Goal: Information Seeking & Learning: Learn about a topic

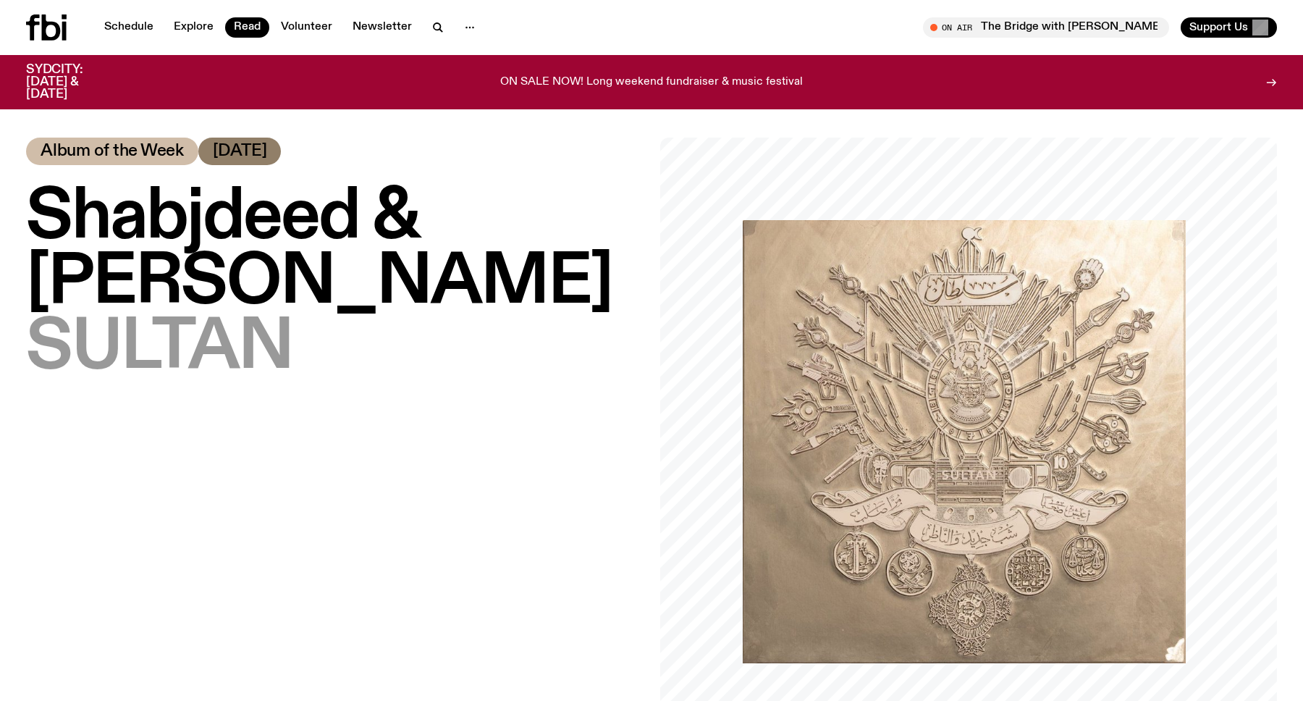
click at [1062, 240] on img at bounding box center [964, 441] width 443 height 443
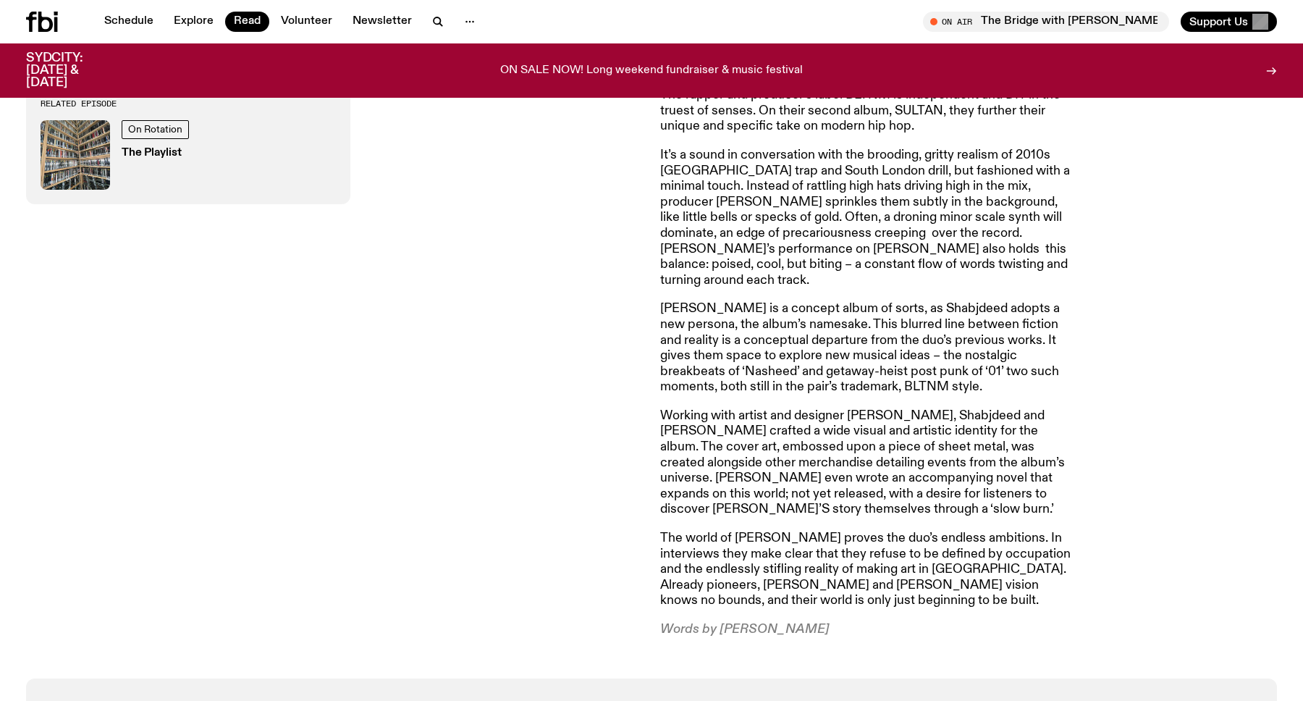
scroll to position [721, 0]
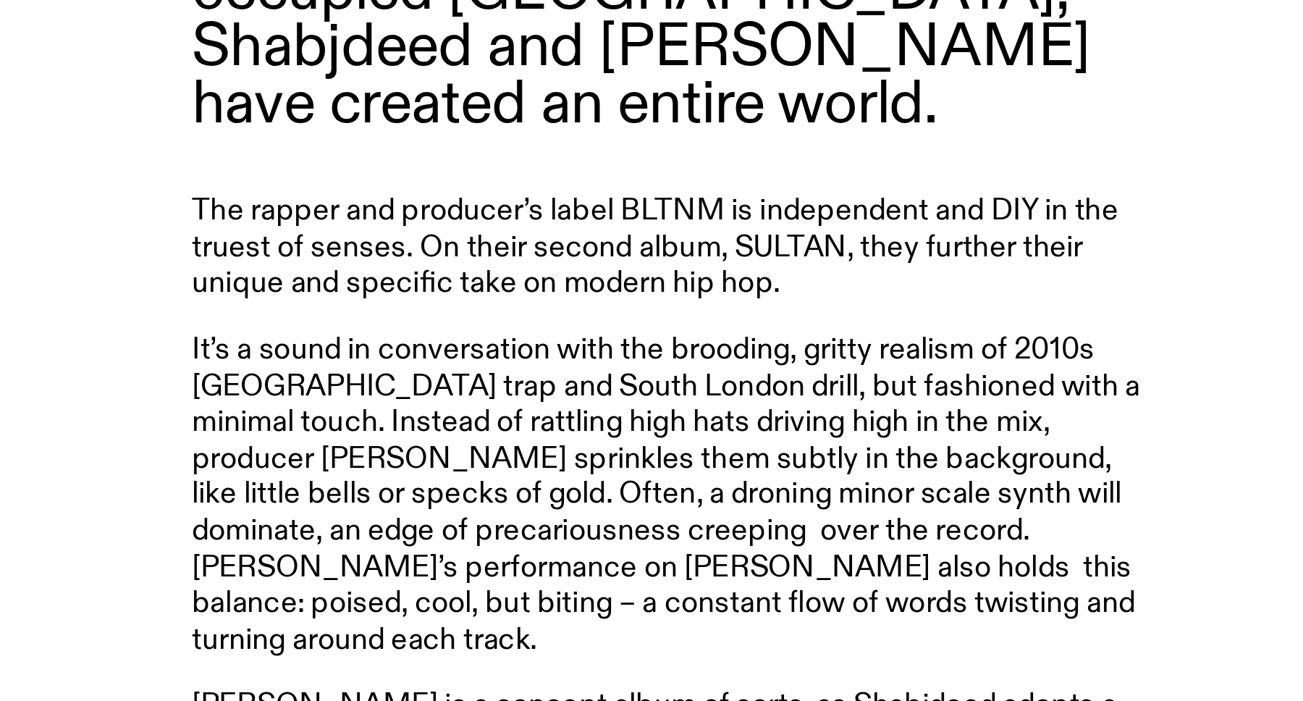
click at [814, 272] on p "It’s a sound in conversation with the brooding, gritty realism of 2010s [GEOGRA…" at bounding box center [868, 342] width 417 height 140
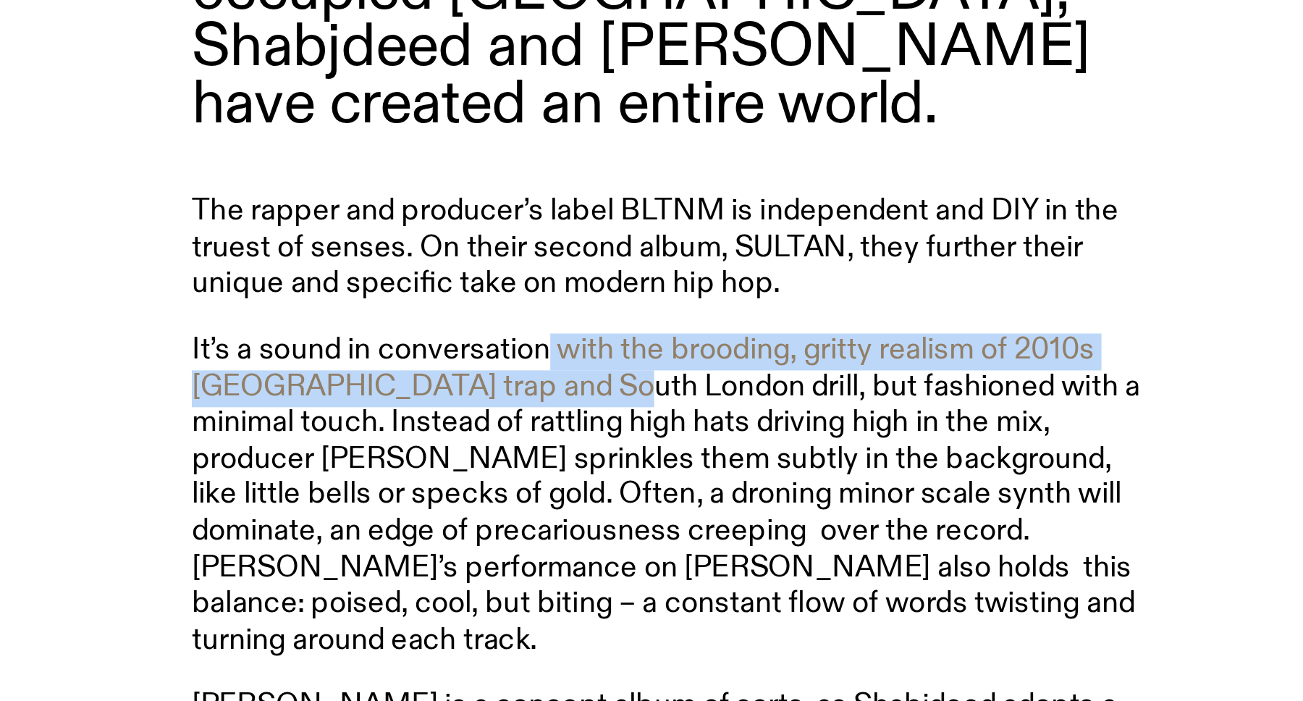
drag, startPoint x: 814, startPoint y: 253, endPoint x: 830, endPoint y: 272, distance: 24.1
click at [828, 272] on p "It’s a sound in conversation with the brooding, gritty realism of 2010s [GEOGRA…" at bounding box center [868, 342] width 417 height 140
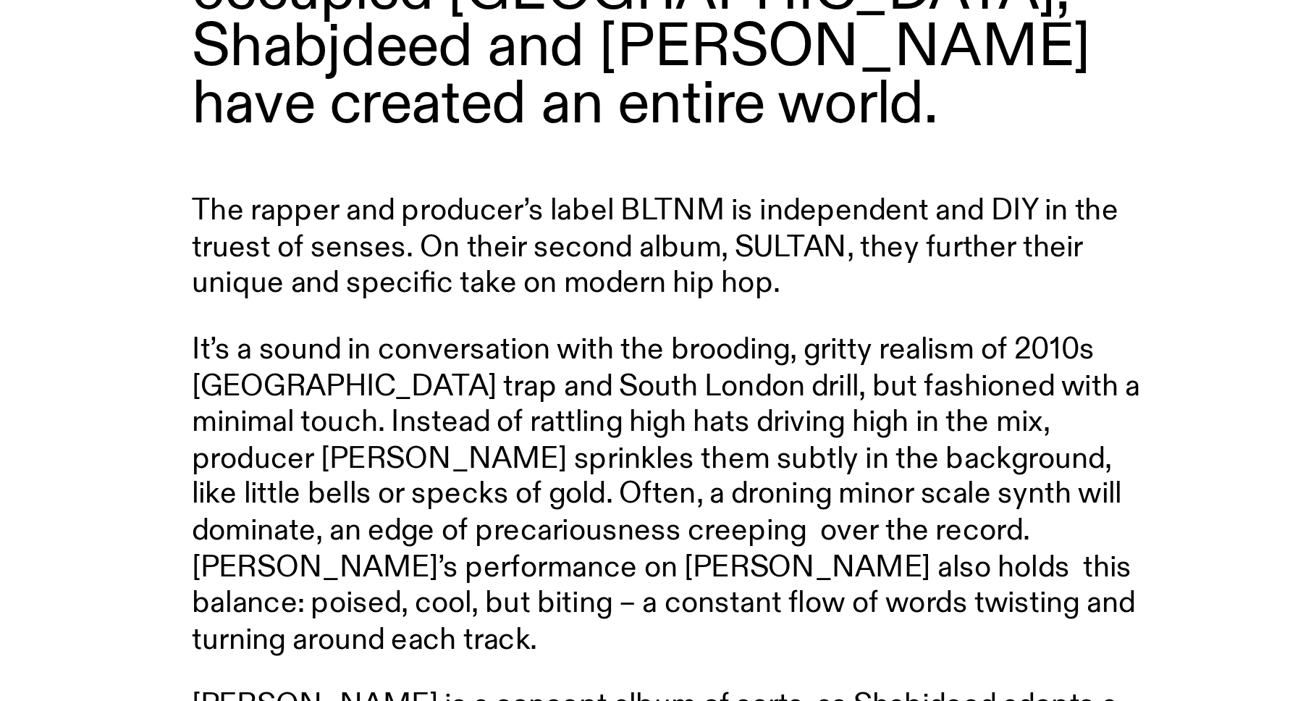
click at [855, 272] on p "It’s a sound in conversation with the brooding, gritty realism of 2010s [GEOGRA…" at bounding box center [868, 342] width 417 height 140
drag, startPoint x: 855, startPoint y: 272, endPoint x: 880, endPoint y: 272, distance: 24.6
click at [880, 272] on p "It’s a sound in conversation with the brooding, gritty realism of 2010s [GEOGRA…" at bounding box center [868, 342] width 417 height 140
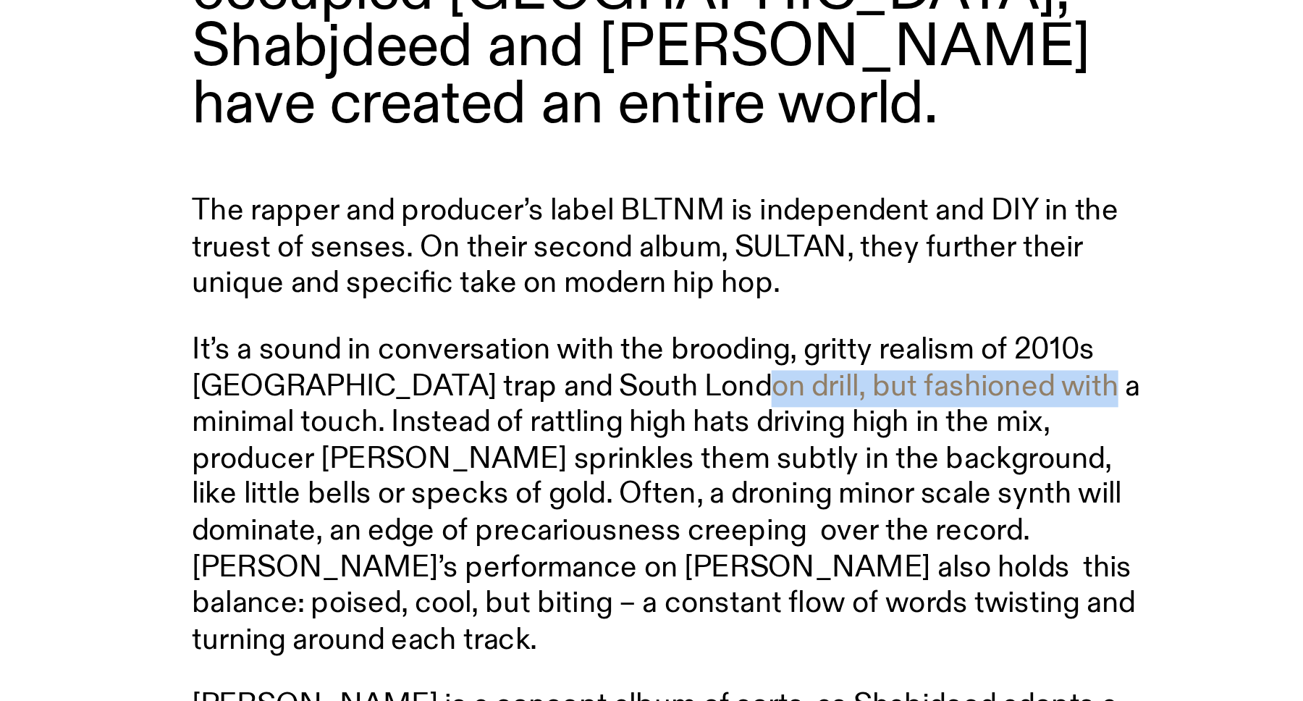
drag, startPoint x: 880, startPoint y: 272, endPoint x: 994, endPoint y: 272, distance: 114.4
click at [994, 272] on p "It’s a sound in conversation with the brooding, gritty realism of 2010s [GEOGRA…" at bounding box center [868, 342] width 417 height 140
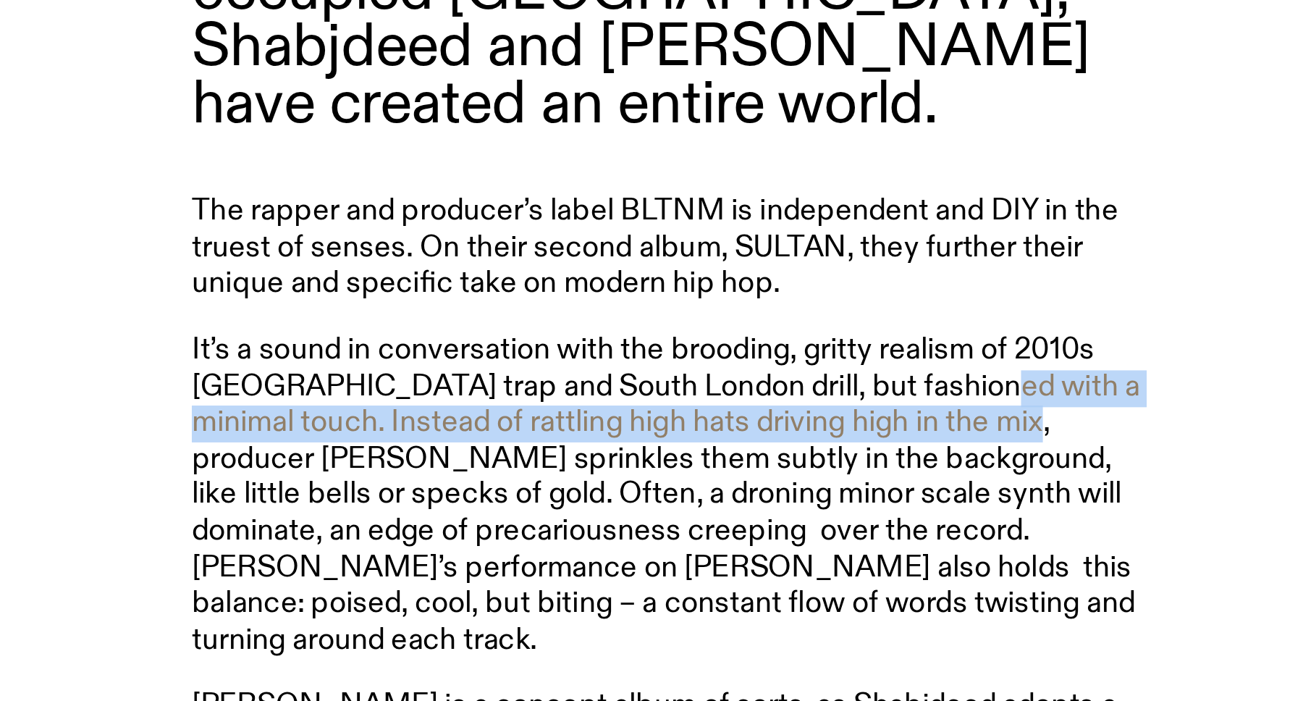
drag, startPoint x: 994, startPoint y: 272, endPoint x: 962, endPoint y: 284, distance: 33.9
click at [962, 284] on p "It’s a sound in conversation with the brooding, gritty realism of 2010s [GEOGRA…" at bounding box center [868, 342] width 417 height 140
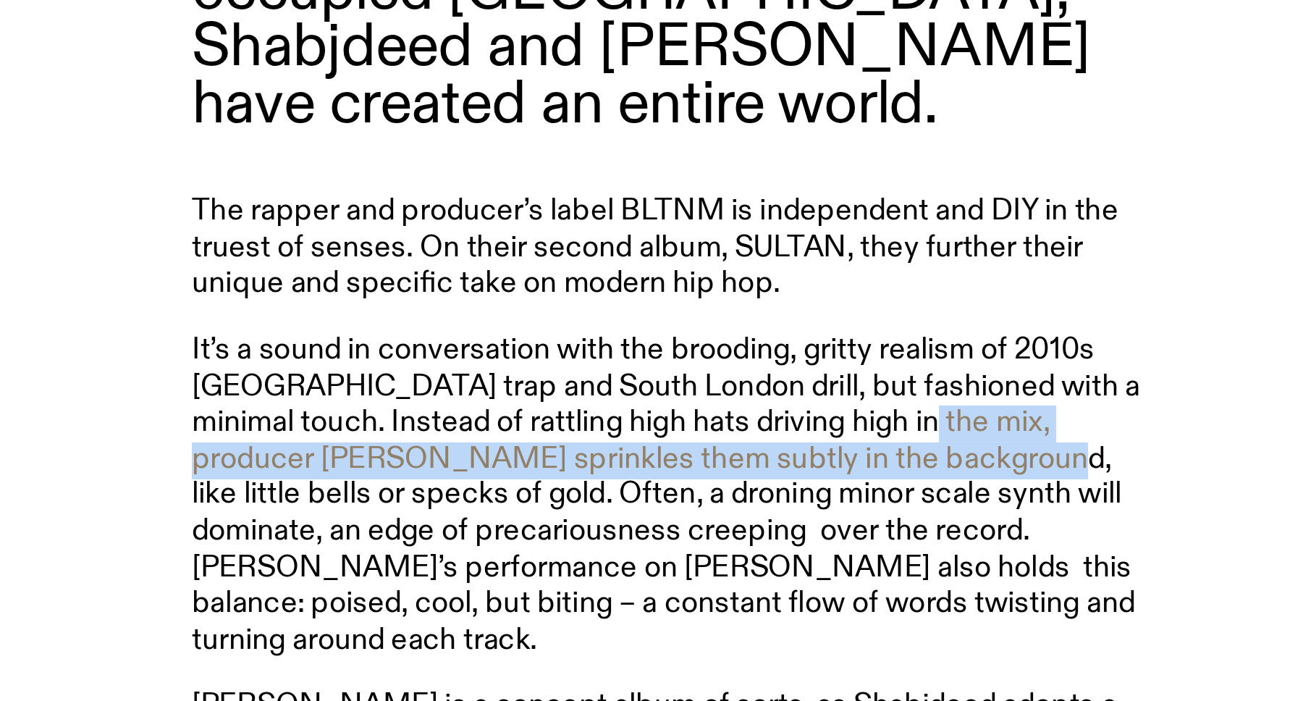
drag, startPoint x: 962, startPoint y: 284, endPoint x: 927, endPoint y: 309, distance: 43.6
click at [927, 309] on p "It’s a sound in conversation with the brooding, gritty realism of 2010s [GEOGRA…" at bounding box center [868, 342] width 417 height 140
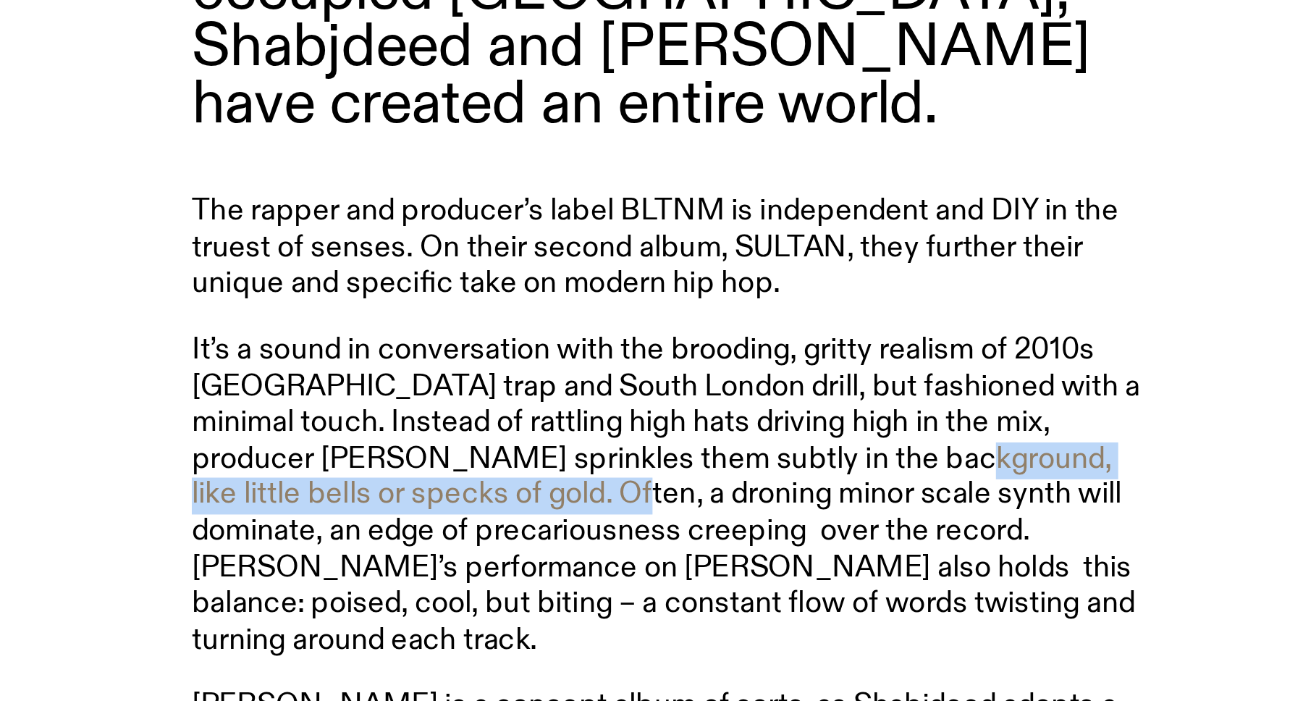
drag, startPoint x: 927, startPoint y: 309, endPoint x: 741, endPoint y: 318, distance: 186.3
click at [741, 318] on p "It’s a sound in conversation with the brooding, gritty realism of 2010s [GEOGRA…" at bounding box center [868, 342] width 417 height 140
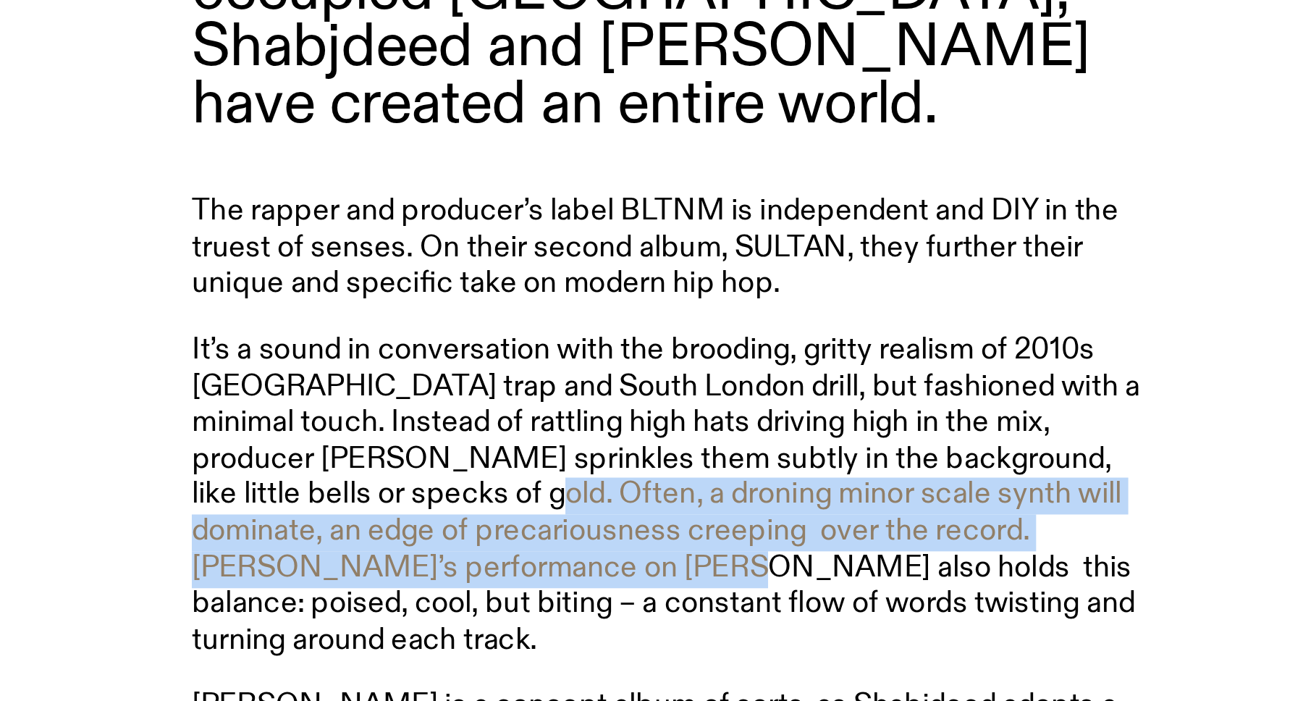
drag, startPoint x: 741, startPoint y: 318, endPoint x: 778, endPoint y: 357, distance: 53.8
click at [778, 357] on p "It’s a sound in conversation with the brooding, gritty realism of 2010s [GEOGRA…" at bounding box center [868, 342] width 417 height 140
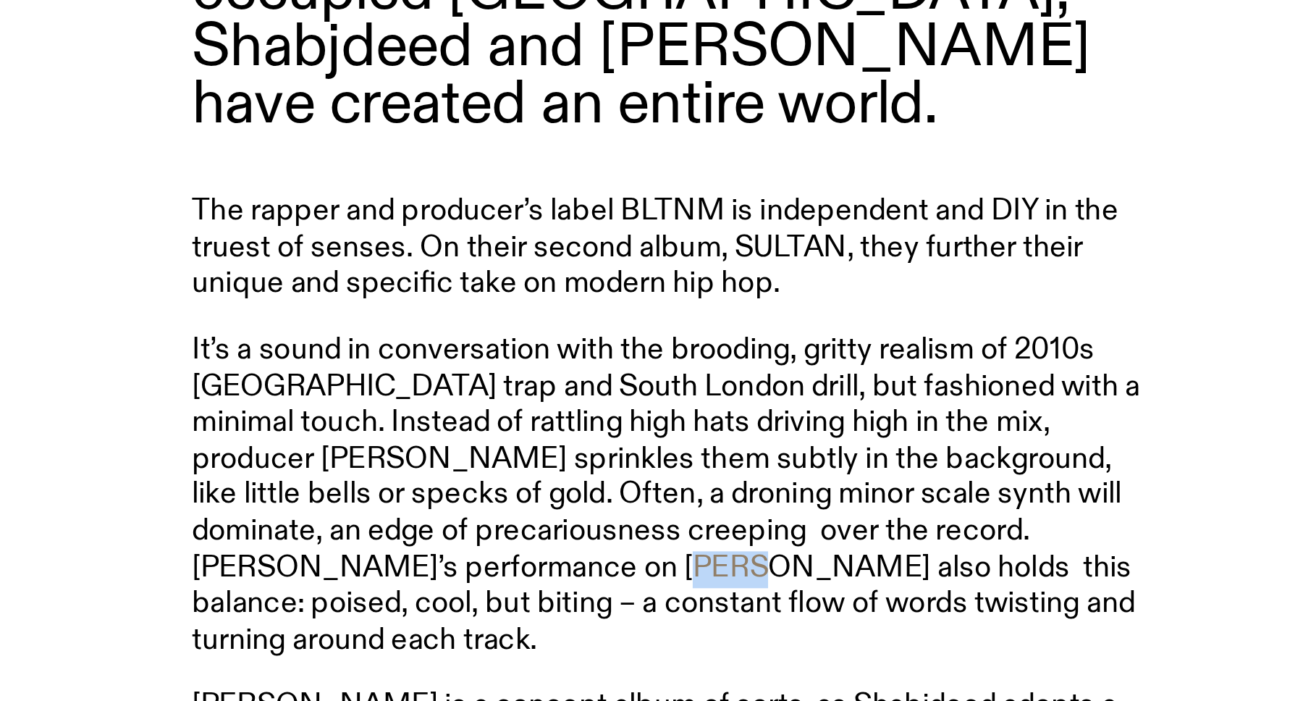
click at [778, 357] on p "It’s a sound in conversation with the brooding, gritty realism of 2010s [GEOGRA…" at bounding box center [868, 342] width 417 height 140
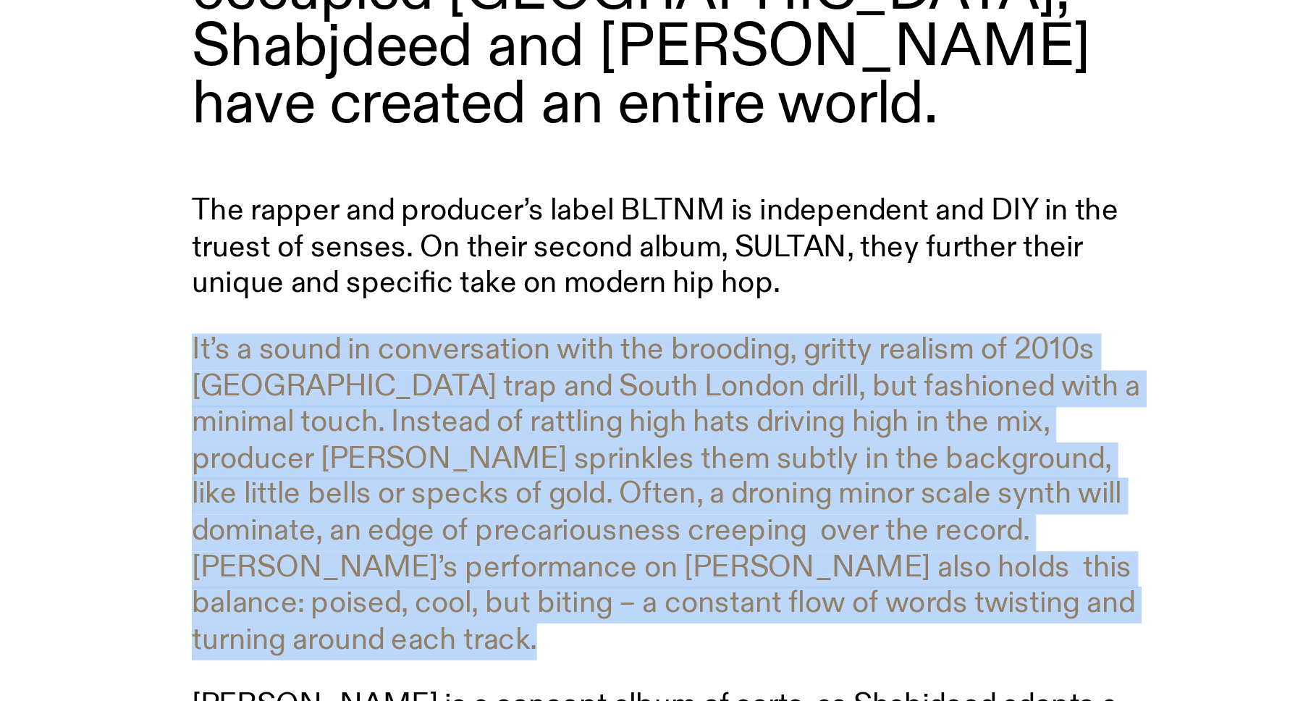
click at [778, 357] on p "It’s a sound in conversation with the brooding, gritty realism of 2010s [GEOGRA…" at bounding box center [868, 342] width 417 height 140
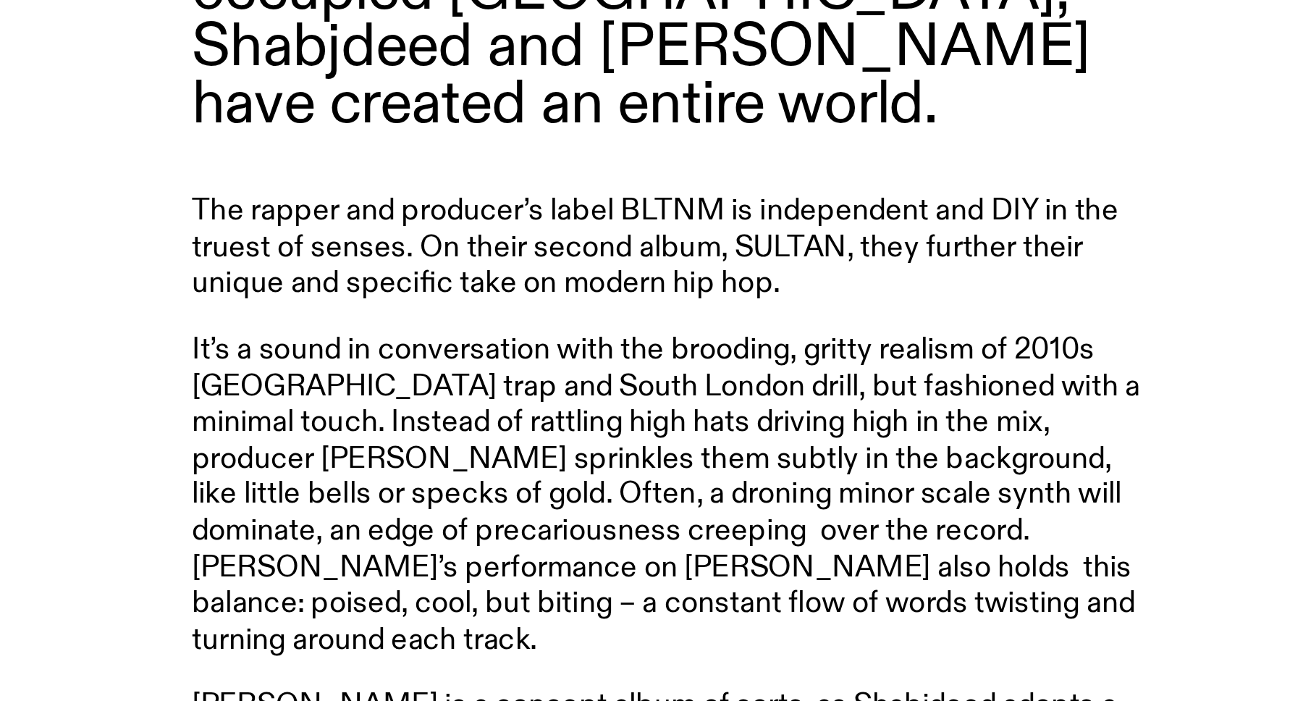
click at [789, 363] on p "It’s a sound in conversation with the brooding, gritty realism of 2010s [GEOGRA…" at bounding box center [868, 342] width 417 height 140
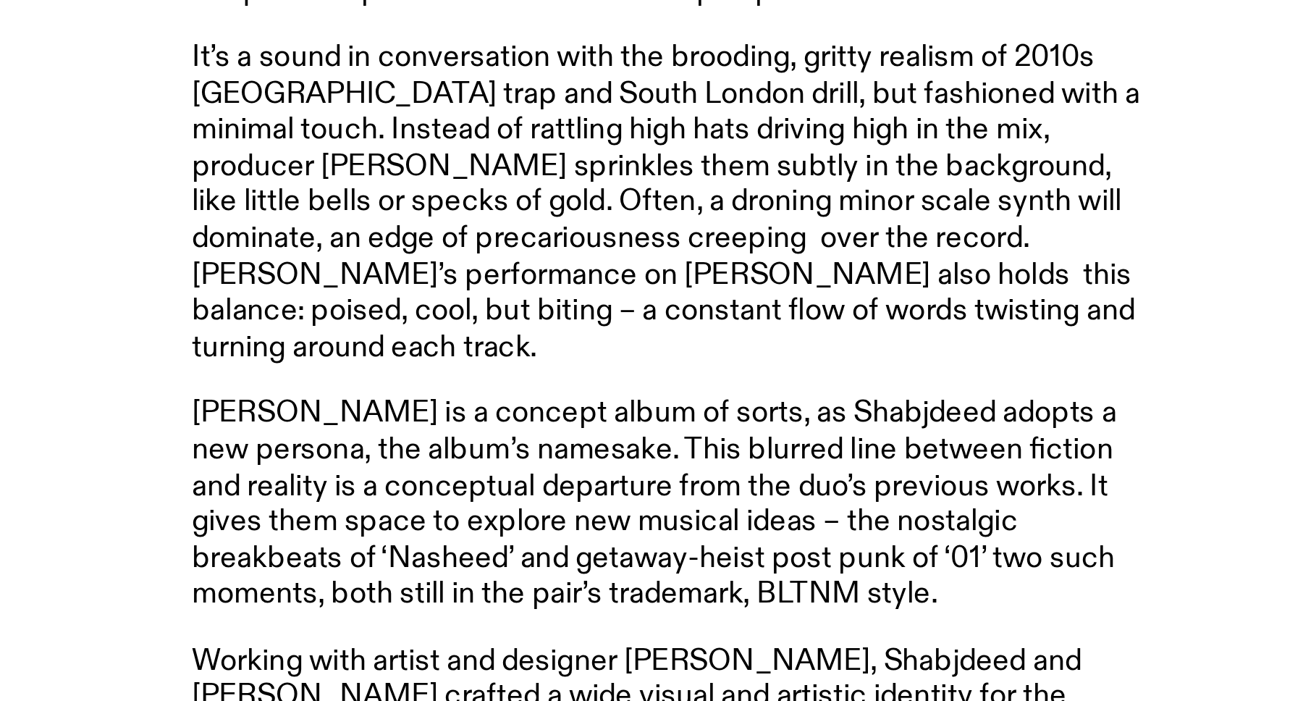
click at [789, 490] on article "From the city of [GEOGRAPHIC_DATA], in the occupied [GEOGRAPHIC_DATA], Shabjdee…" at bounding box center [868, 412] width 417 height 700
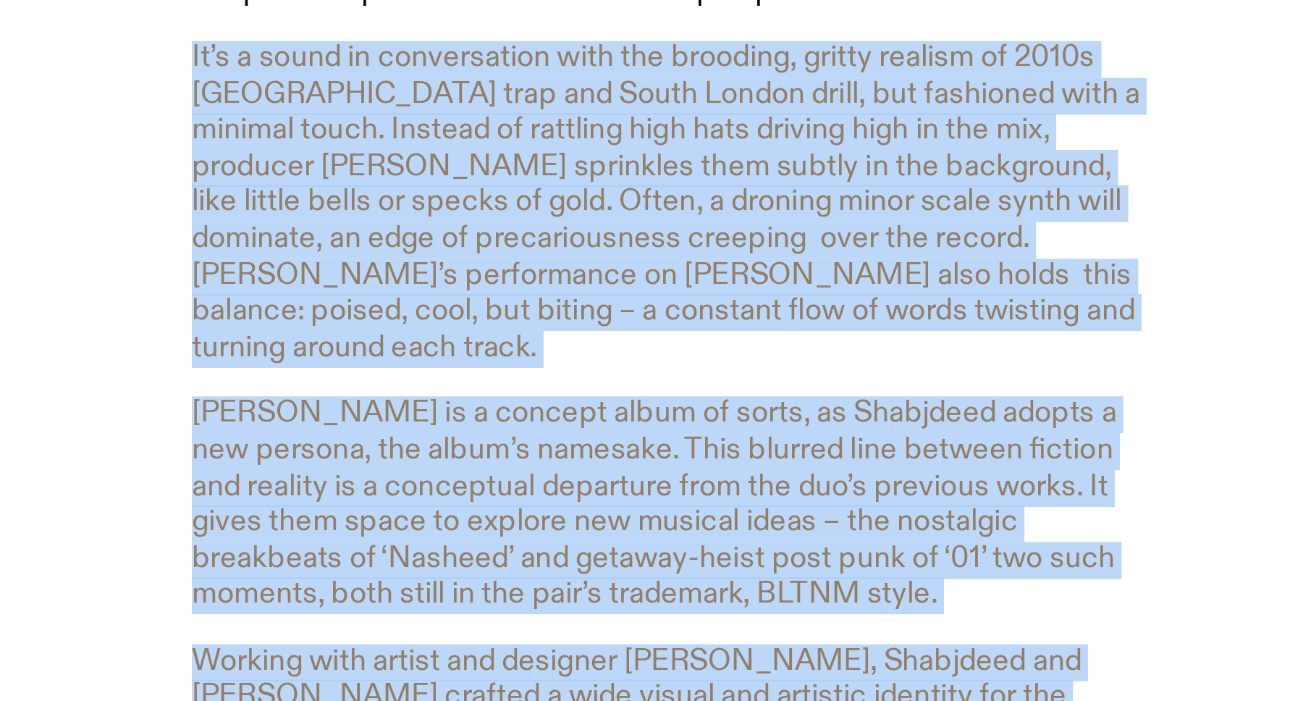
drag, startPoint x: 789, startPoint y: 363, endPoint x: 773, endPoint y: 343, distance: 25.8
click at [773, 343] on article "From the city of [GEOGRAPHIC_DATA], in the occupied [GEOGRAPHIC_DATA], Shabjdee…" at bounding box center [868, 412] width 417 height 700
click at [773, 343] on p "It’s a sound in conversation with the brooding, gritty realism of 2010s [GEOGRA…" at bounding box center [868, 342] width 417 height 140
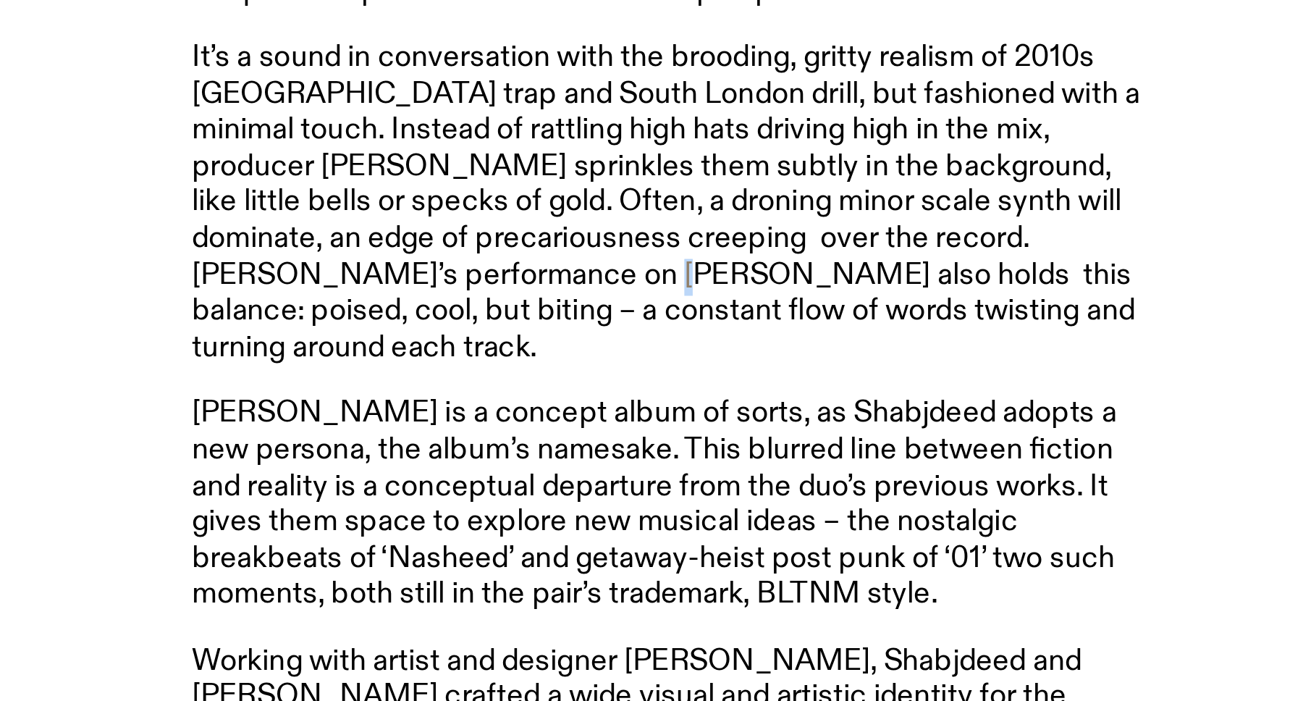
click at [773, 343] on p "It’s a sound in conversation with the brooding, gritty realism of 2010s [GEOGRA…" at bounding box center [868, 342] width 417 height 140
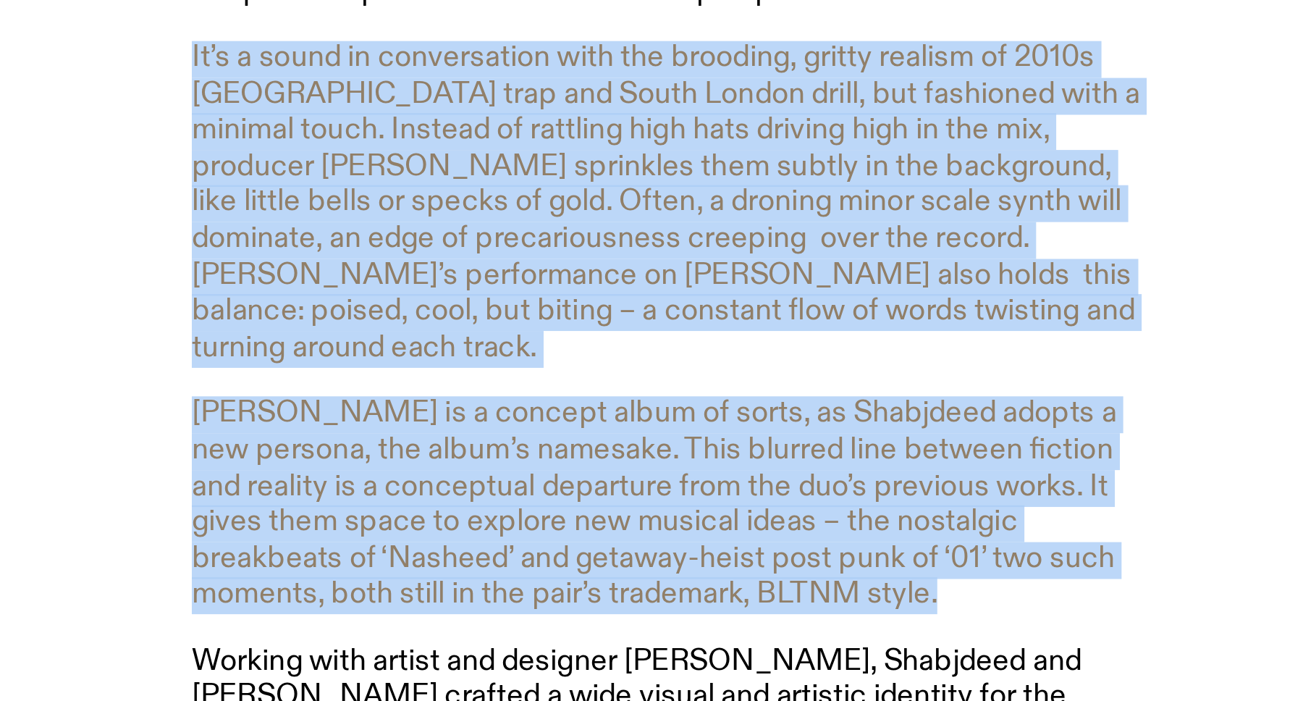
drag, startPoint x: 773, startPoint y: 343, endPoint x: 825, endPoint y: 466, distance: 133.7
click at [824, 466] on article "From the city of [GEOGRAPHIC_DATA], in the occupied [GEOGRAPHIC_DATA], Shabjdee…" at bounding box center [868, 412] width 417 height 700
click at [825, 466] on p "[PERSON_NAME] is a concept album of sorts, as Shabjdeed adopts a new persona, t…" at bounding box center [868, 473] width 417 height 94
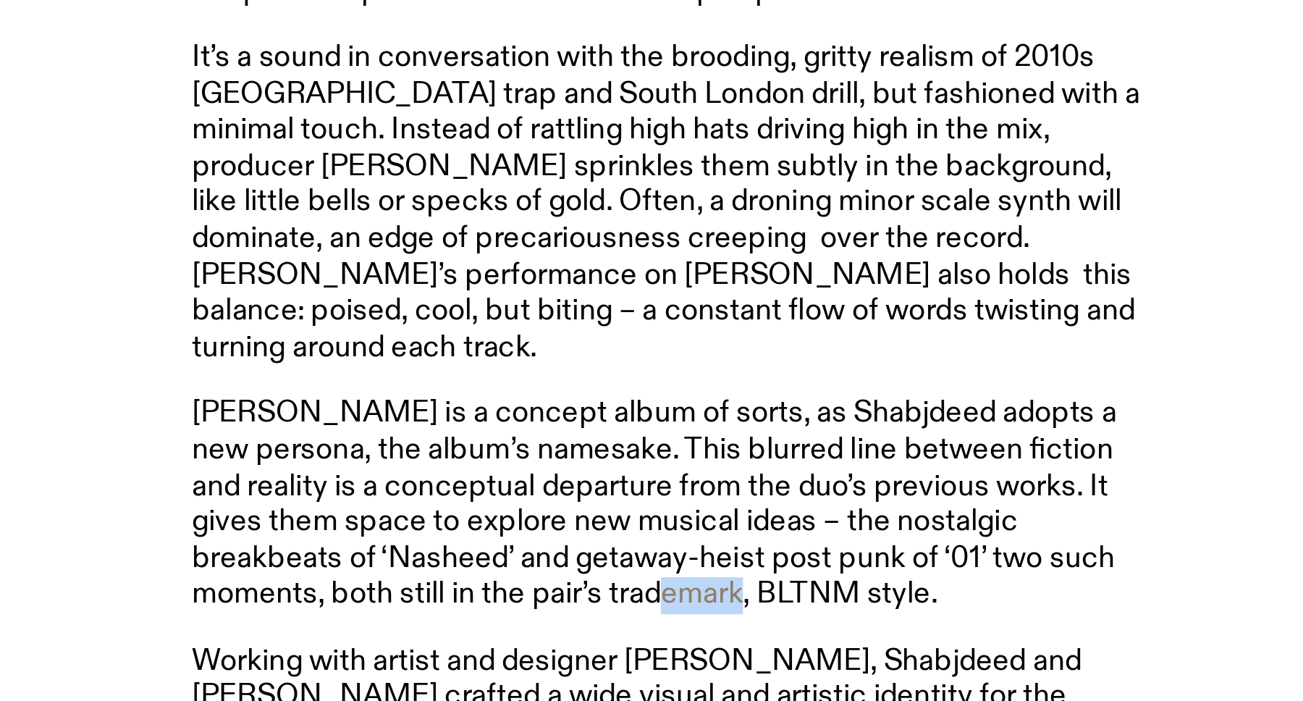
click at [825, 466] on p "[PERSON_NAME] is a concept album of sorts, as Shabjdeed adopts a new persona, t…" at bounding box center [868, 473] width 417 height 94
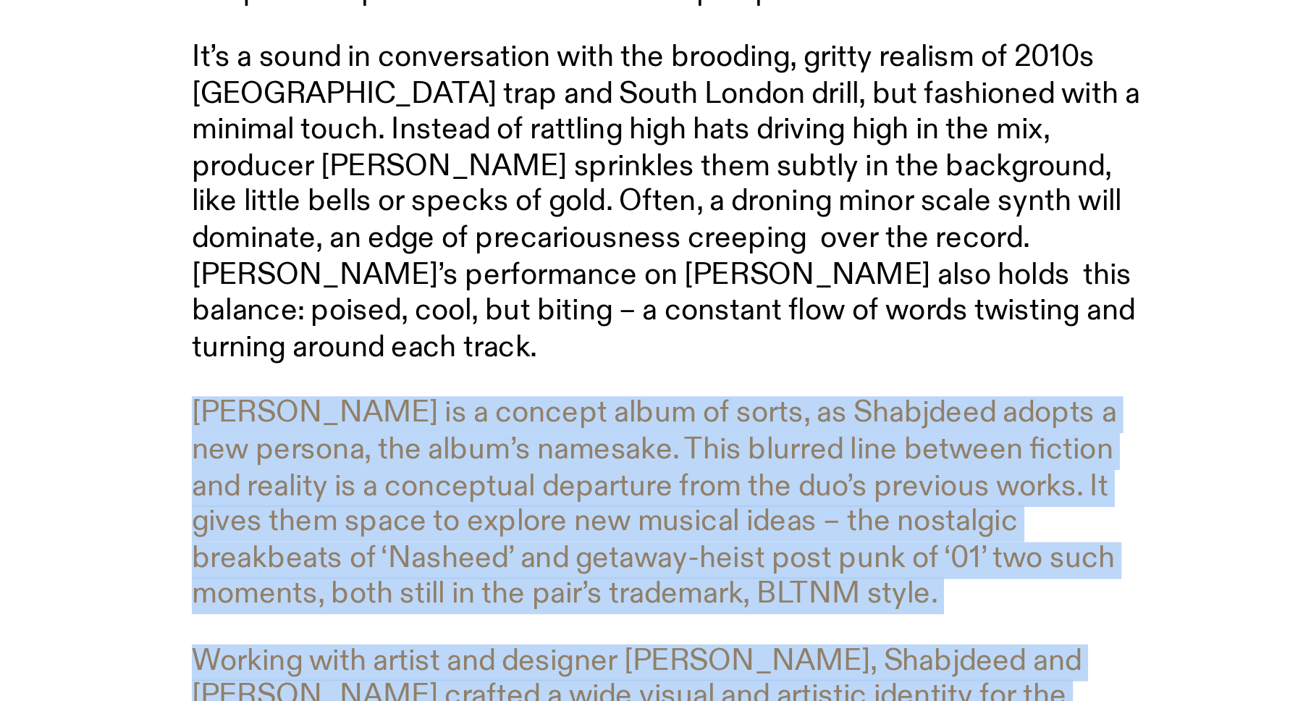
drag, startPoint x: 825, startPoint y: 466, endPoint x: 844, endPoint y: 490, distance: 31.4
click at [844, 490] on article "From the city of [GEOGRAPHIC_DATA], in the occupied [GEOGRAPHIC_DATA], Shabjdee…" at bounding box center [868, 412] width 417 height 700
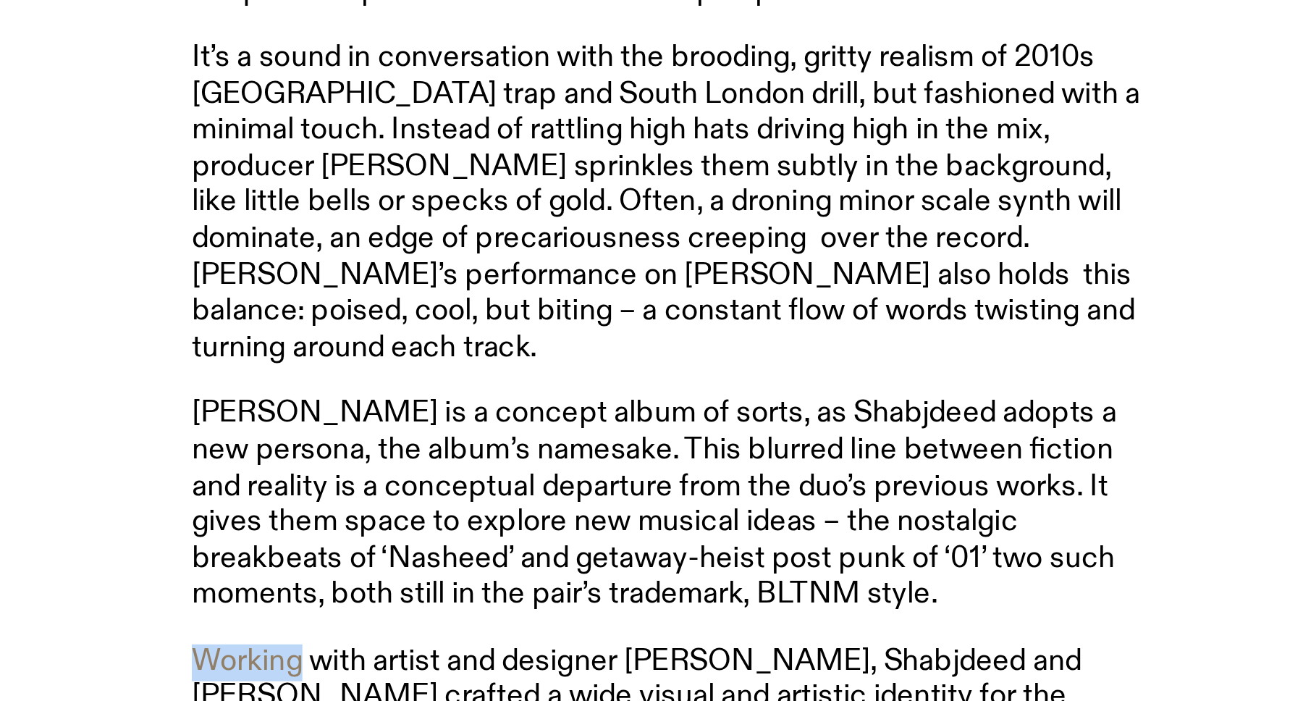
click at [844, 490] on article "From the city of [GEOGRAPHIC_DATA], in the occupied [GEOGRAPHIC_DATA], Shabjdee…" at bounding box center [868, 412] width 417 height 700
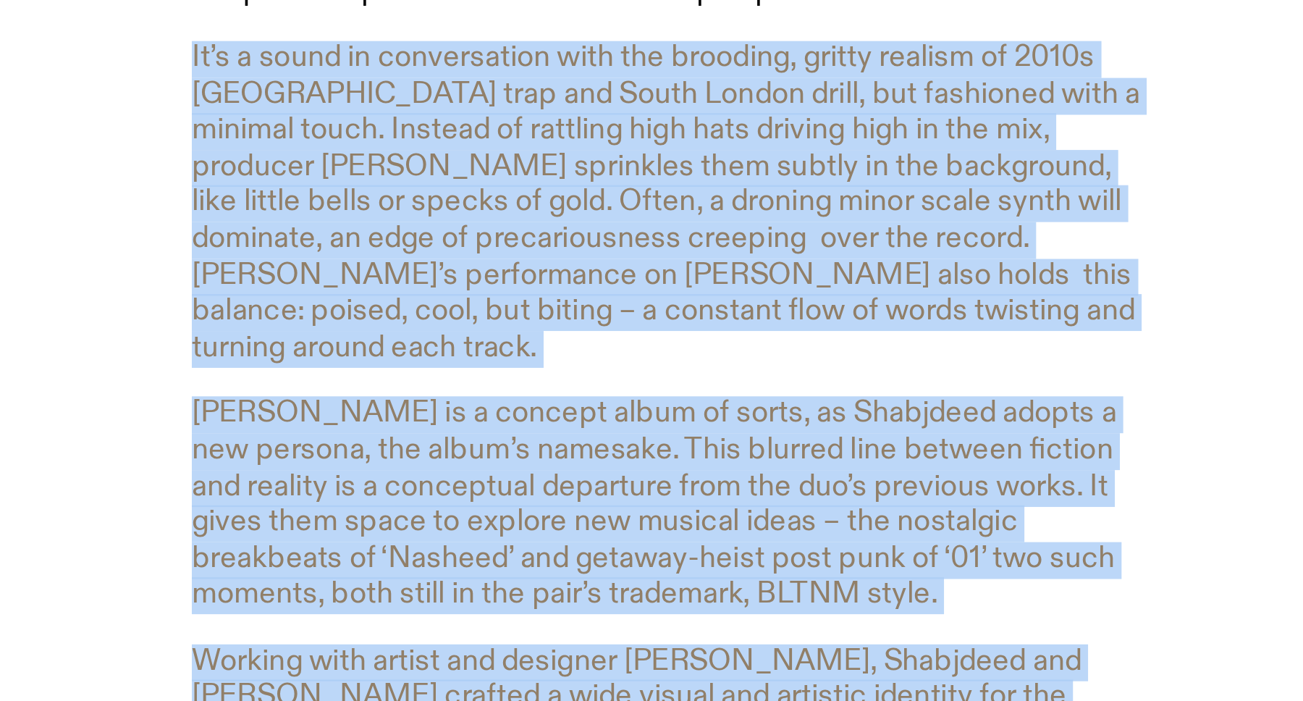
drag, startPoint x: 844, startPoint y: 490, endPoint x: 821, endPoint y: 369, distance: 123.1
click at [821, 369] on article "From the city of [GEOGRAPHIC_DATA], in the occupied [GEOGRAPHIC_DATA], Shabjdee…" at bounding box center [868, 412] width 417 height 700
click at [821, 369] on p "It’s a sound in conversation with the brooding, gritty realism of 2010s [GEOGRA…" at bounding box center [868, 342] width 417 height 140
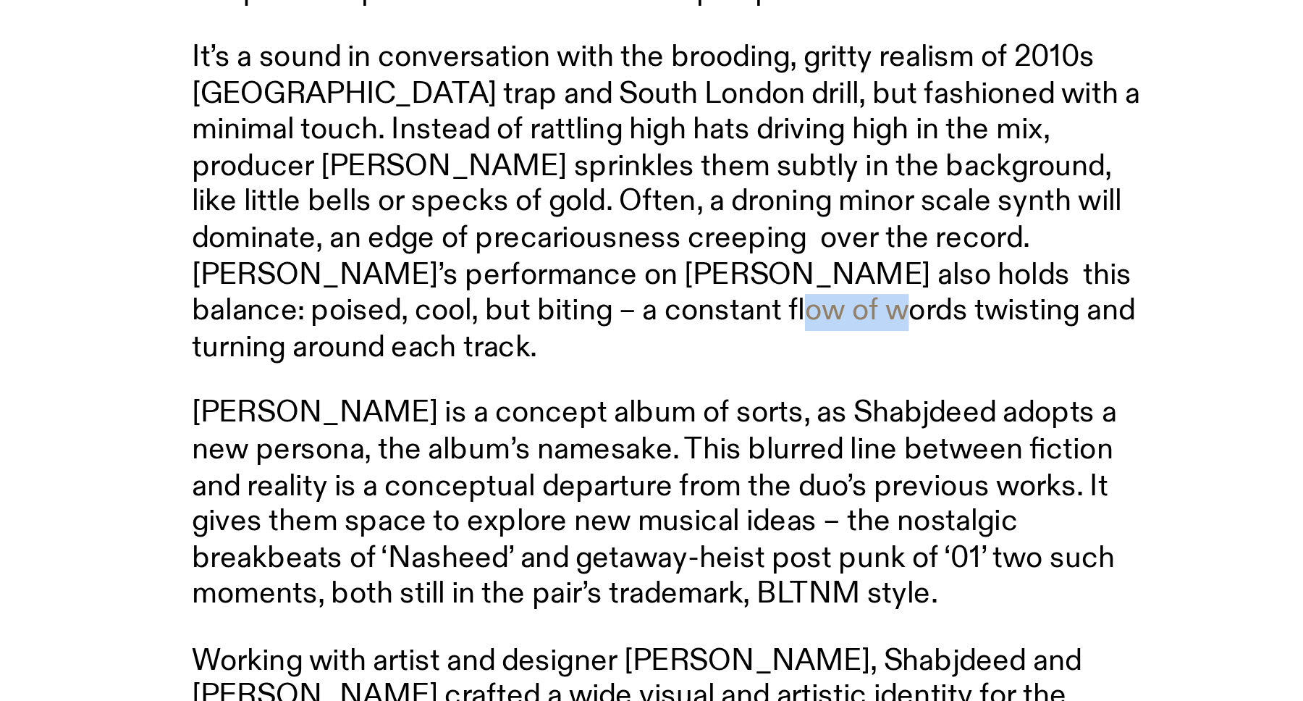
click at [821, 369] on p "It’s a sound in conversation with the brooding, gritty realism of 2010s [GEOGRA…" at bounding box center [868, 342] width 417 height 140
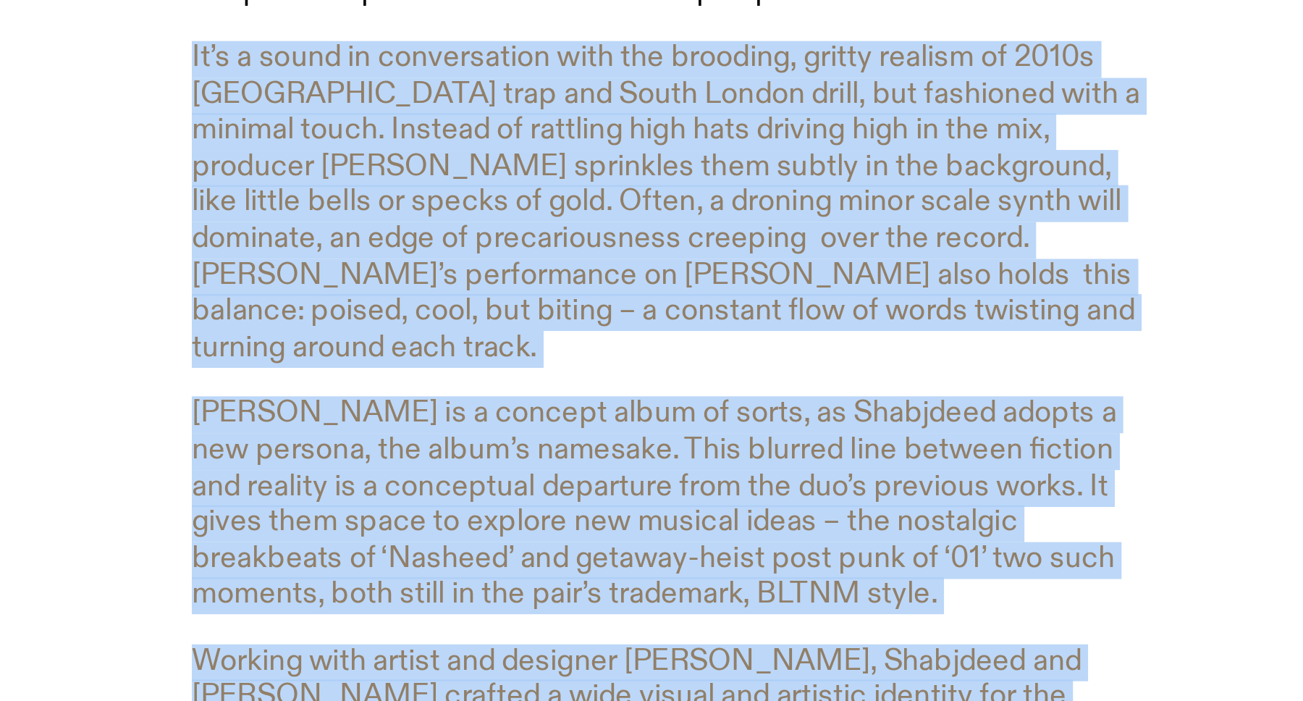
drag, startPoint x: 821, startPoint y: 369, endPoint x: 864, endPoint y: 485, distance: 123.5
click at [864, 485] on article "From the city of [GEOGRAPHIC_DATA], in the occupied [GEOGRAPHIC_DATA], Shabjdee…" at bounding box center [868, 412] width 417 height 700
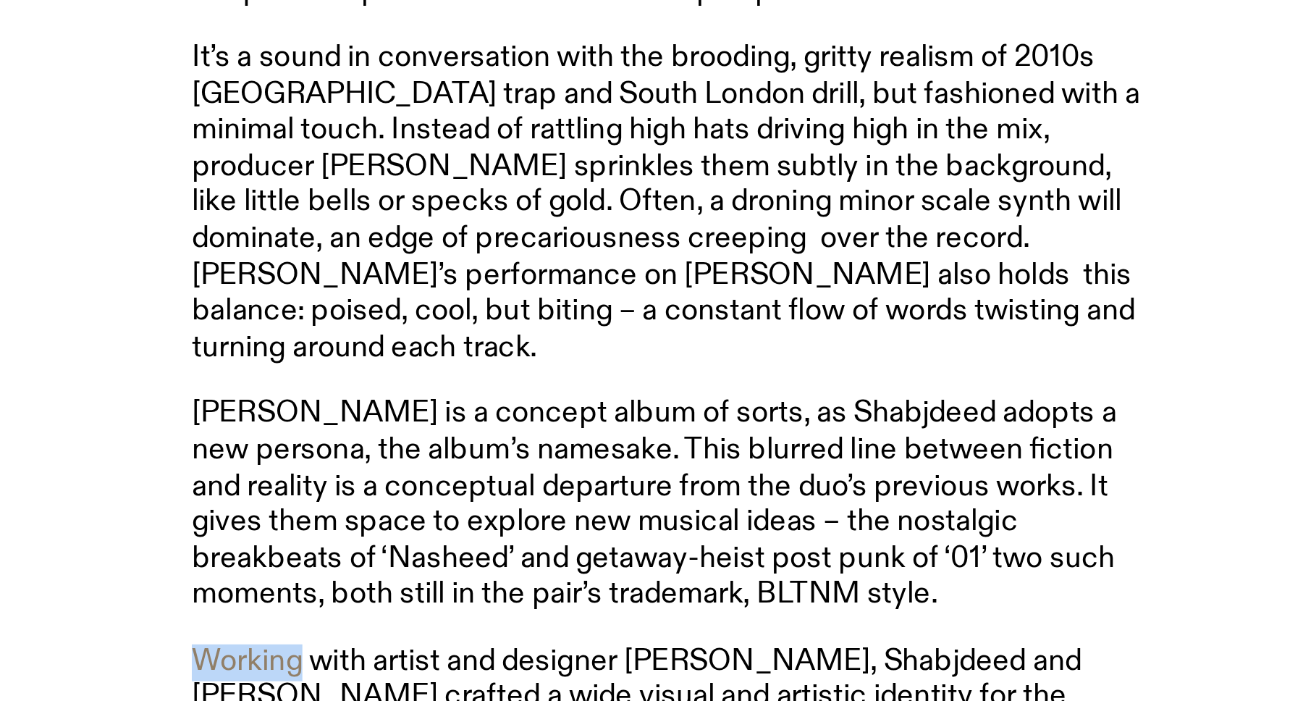
click at [864, 485] on article "From the city of [GEOGRAPHIC_DATA], in the occupied [GEOGRAPHIC_DATA], Shabjdee…" at bounding box center [868, 412] width 417 height 700
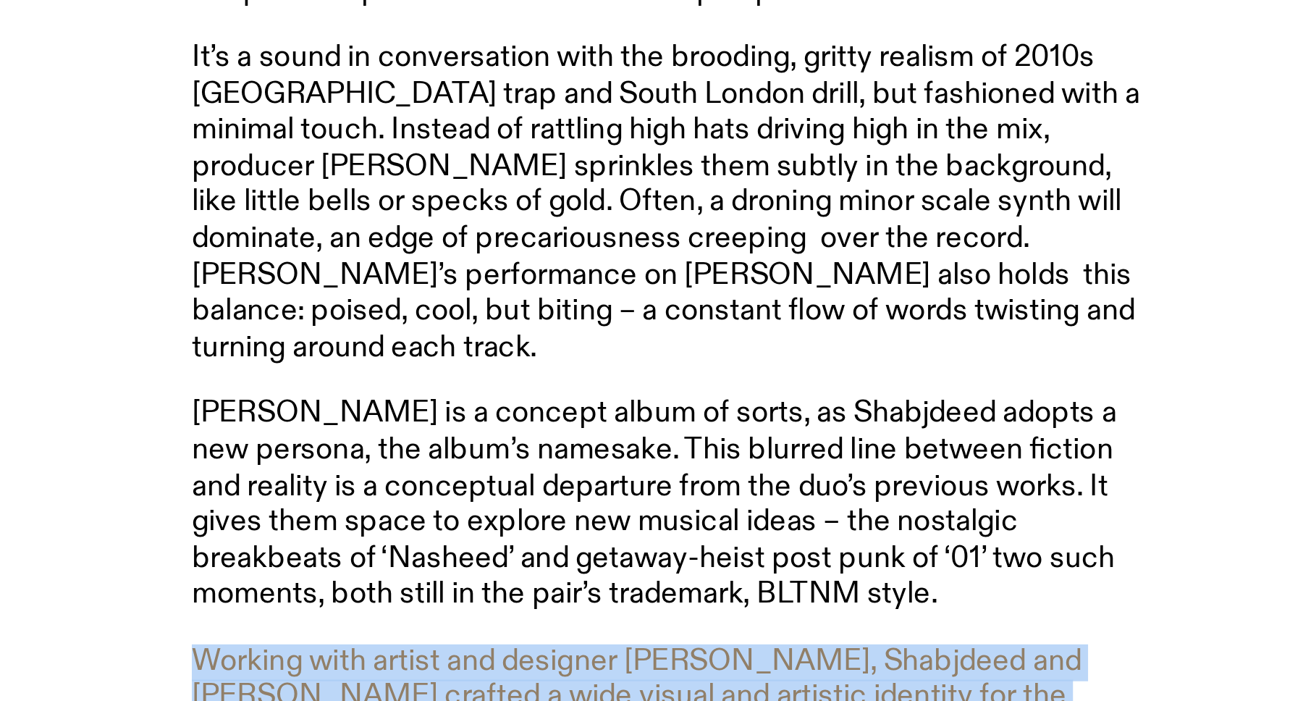
click at [864, 485] on article "From the city of [GEOGRAPHIC_DATA], in the occupied [GEOGRAPHIC_DATA], Shabjdee…" at bounding box center [868, 412] width 417 height 700
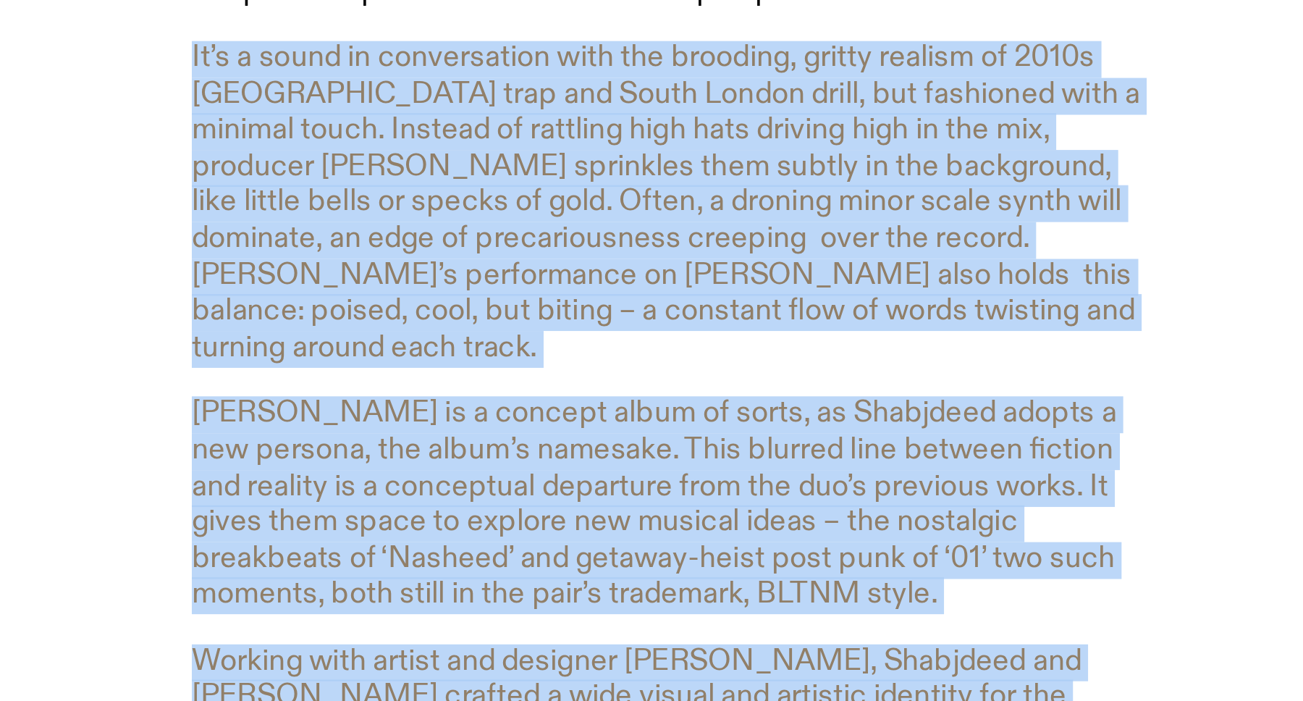
drag, startPoint x: 864, startPoint y: 485, endPoint x: 839, endPoint y: 354, distance: 133.5
click at [839, 354] on article "From the city of [GEOGRAPHIC_DATA], in the occupied [GEOGRAPHIC_DATA], Shabjdee…" at bounding box center [868, 412] width 417 height 700
click at [839, 354] on p "It’s a sound in conversation with the brooding, gritty realism of 2010s [GEOGRA…" at bounding box center [868, 342] width 417 height 140
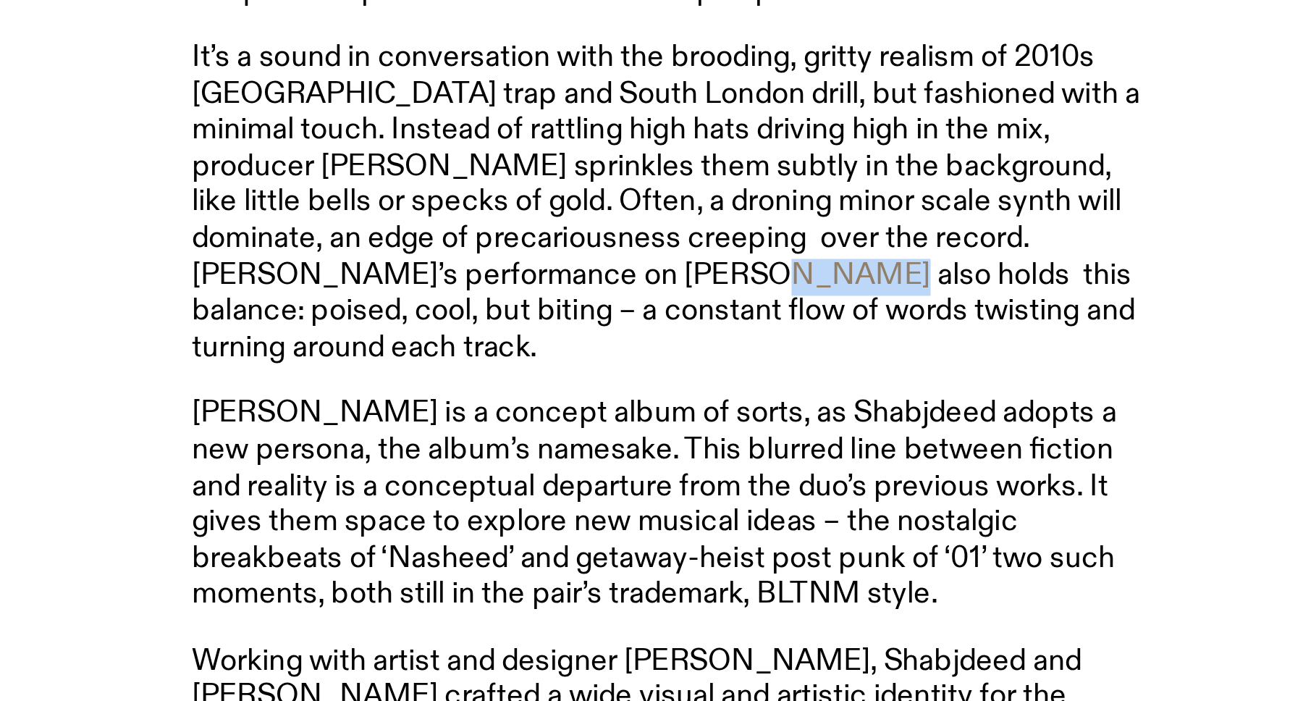
click at [839, 354] on p "It’s a sound in conversation with the brooding, gritty realism of 2010s [GEOGRA…" at bounding box center [868, 342] width 417 height 140
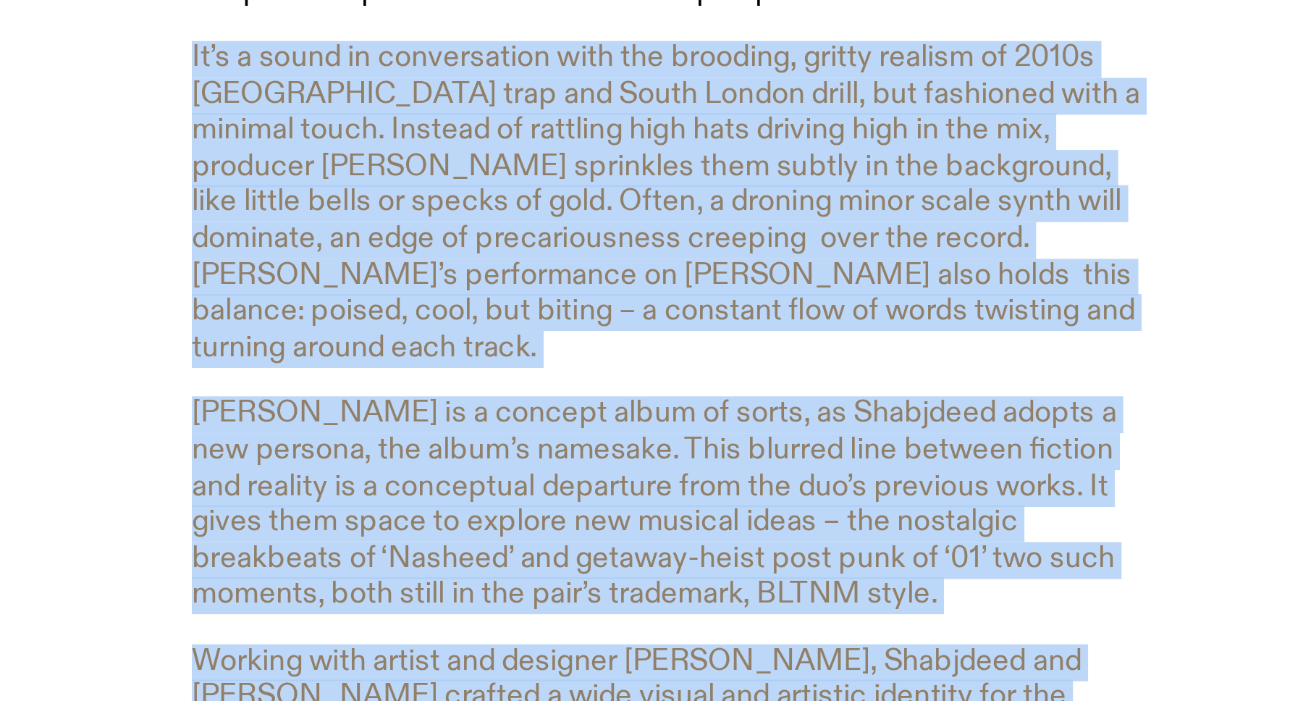
drag, startPoint x: 839, startPoint y: 354, endPoint x: 902, endPoint y: 483, distance: 143.5
click at [902, 483] on article "From the city of [GEOGRAPHIC_DATA], in the occupied [GEOGRAPHIC_DATA], Shabjdee…" at bounding box center [868, 412] width 417 height 700
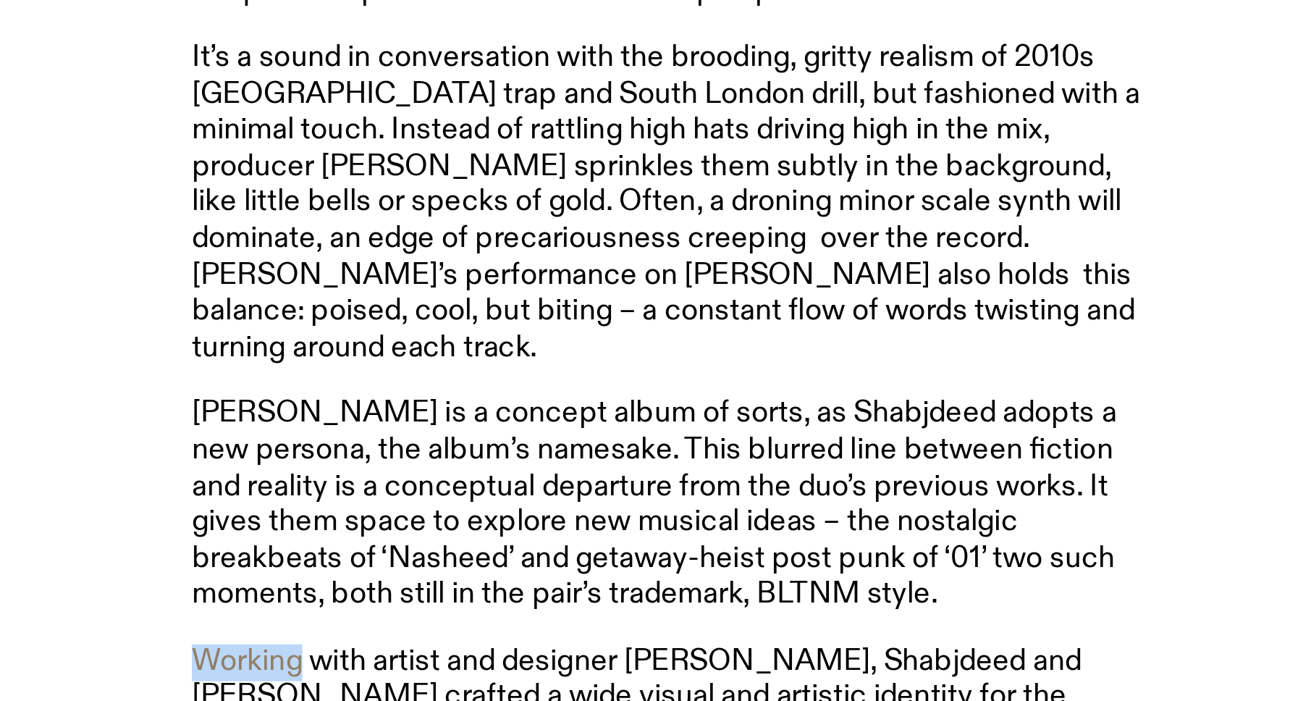
click at [902, 483] on article "From the city of [GEOGRAPHIC_DATA], in the occupied [GEOGRAPHIC_DATA], Shabjdee…" at bounding box center [868, 412] width 417 height 700
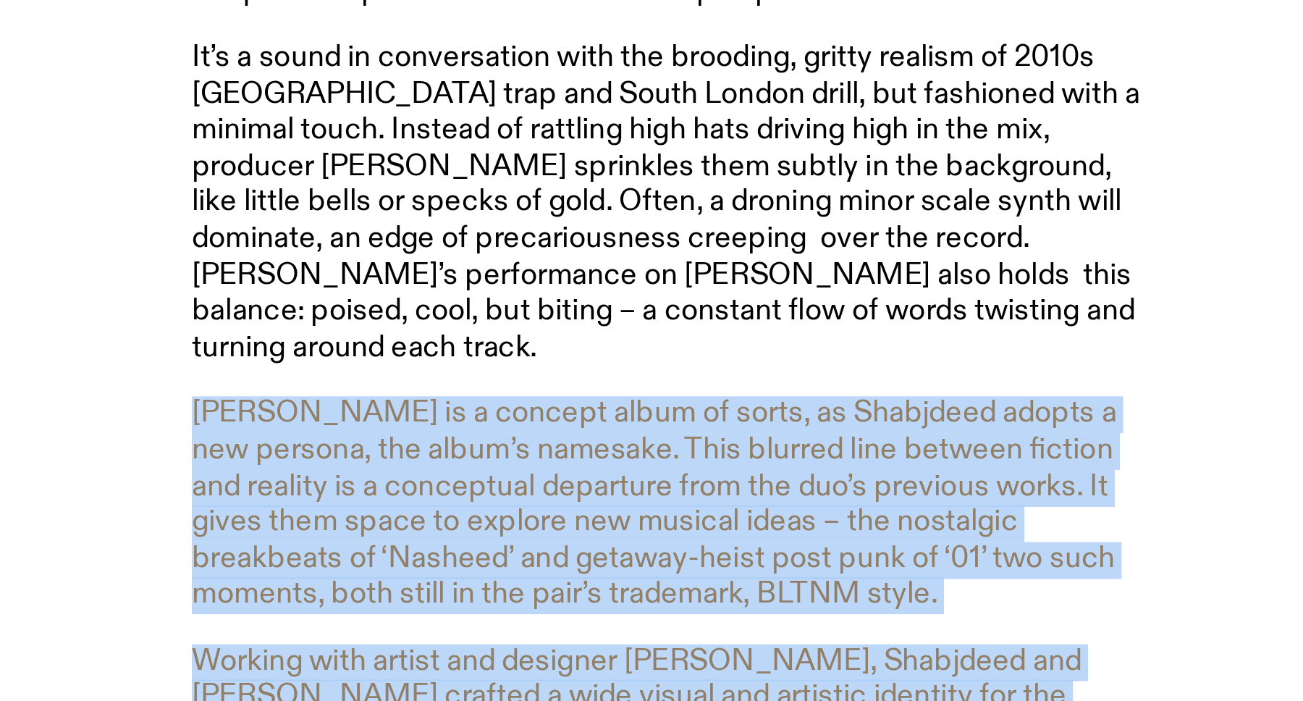
drag, startPoint x: 902, startPoint y: 483, endPoint x: 893, endPoint y: 453, distance: 31.6
click at [893, 453] on article "From the city of [GEOGRAPHIC_DATA], in the occupied [GEOGRAPHIC_DATA], Shabjdee…" at bounding box center [868, 412] width 417 height 700
click at [893, 453] on p "[PERSON_NAME] is a concept album of sorts, as Shabjdeed adopts a new persona, t…" at bounding box center [868, 473] width 417 height 94
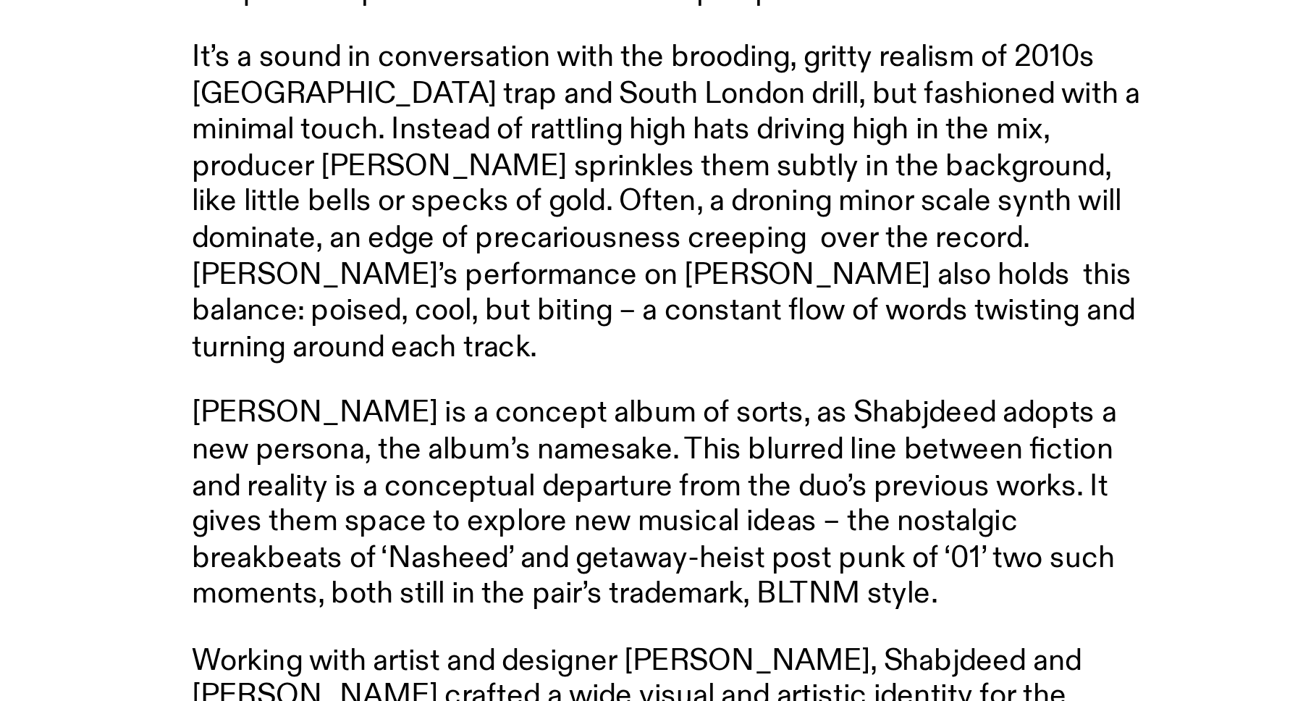
click at [711, 426] on p "[PERSON_NAME] is a concept album of sorts, as Shabjdeed adopts a new persona, t…" at bounding box center [868, 473] width 417 height 94
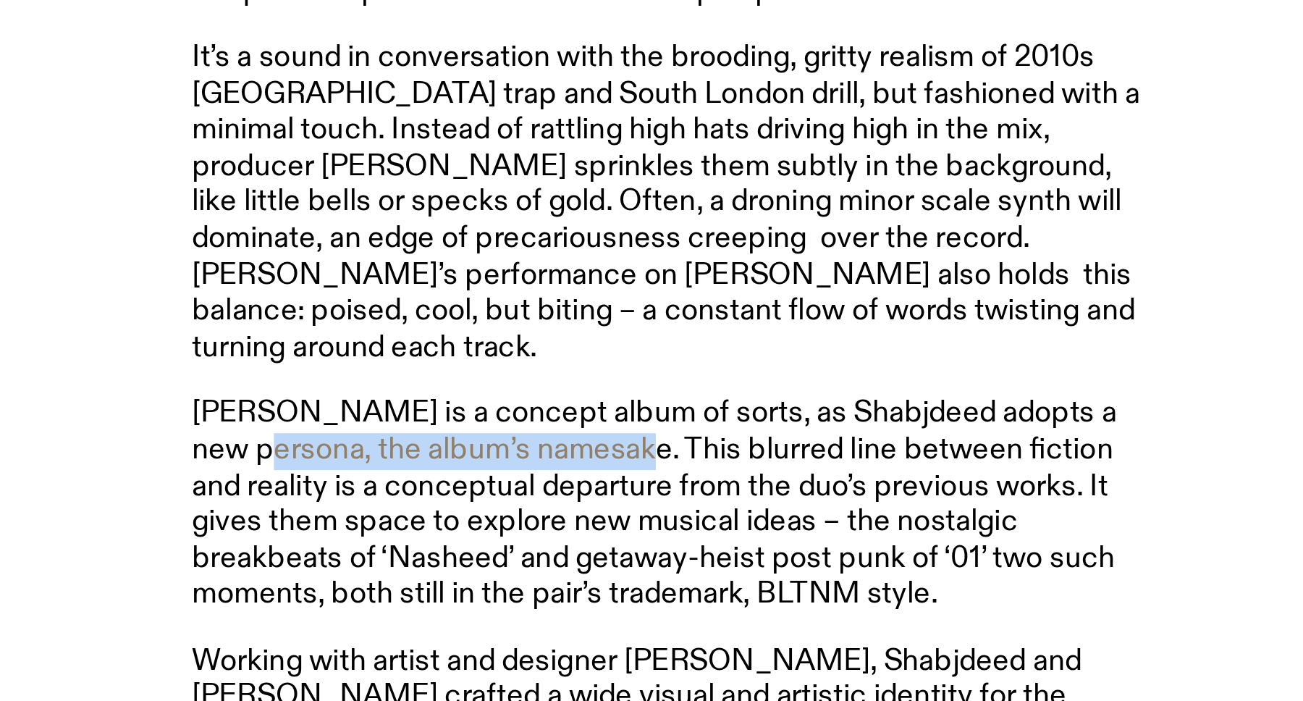
drag, startPoint x: 711, startPoint y: 408, endPoint x: 857, endPoint y: 416, distance: 145.7
click at [857, 426] on p "[PERSON_NAME] is a concept album of sorts, as Shabjdeed adopts a new persona, t…" at bounding box center [868, 473] width 417 height 94
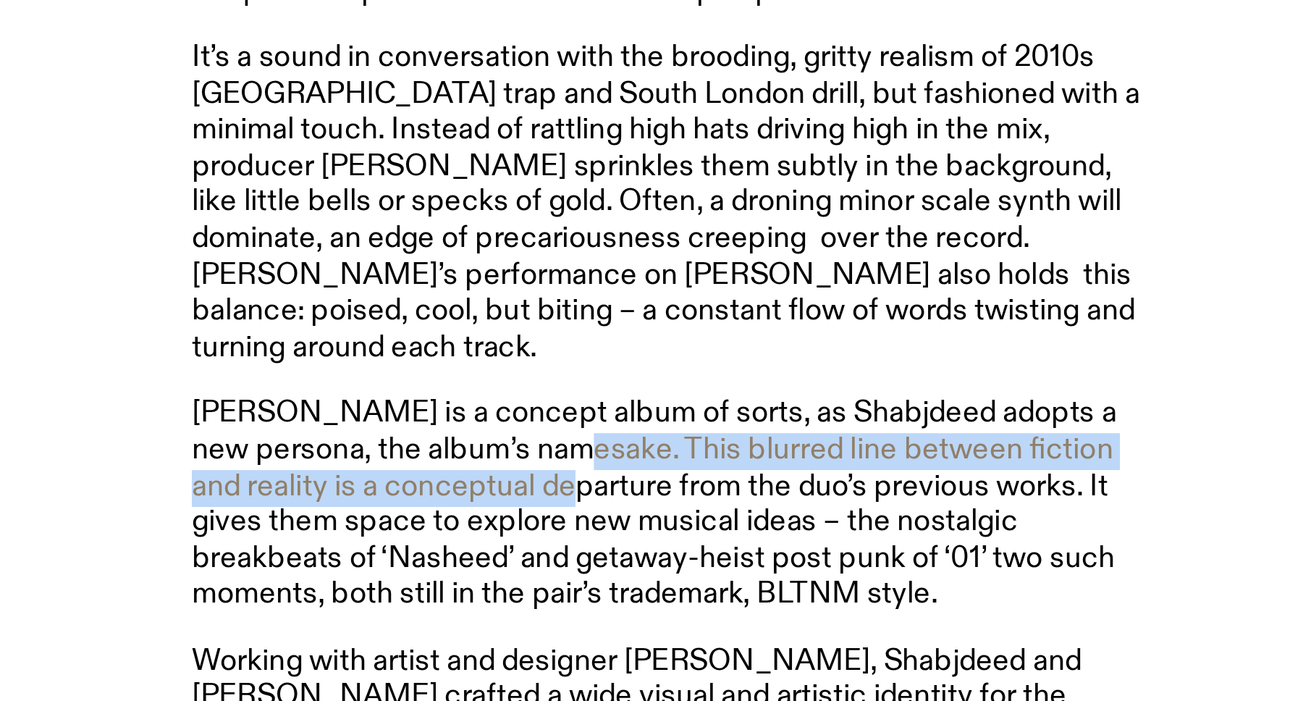
drag, startPoint x: 857, startPoint y: 416, endPoint x: 831, endPoint y: 425, distance: 27.0
click at [831, 426] on p "[PERSON_NAME] is a concept album of sorts, as Shabjdeed adopts a new persona, t…" at bounding box center [868, 473] width 417 height 94
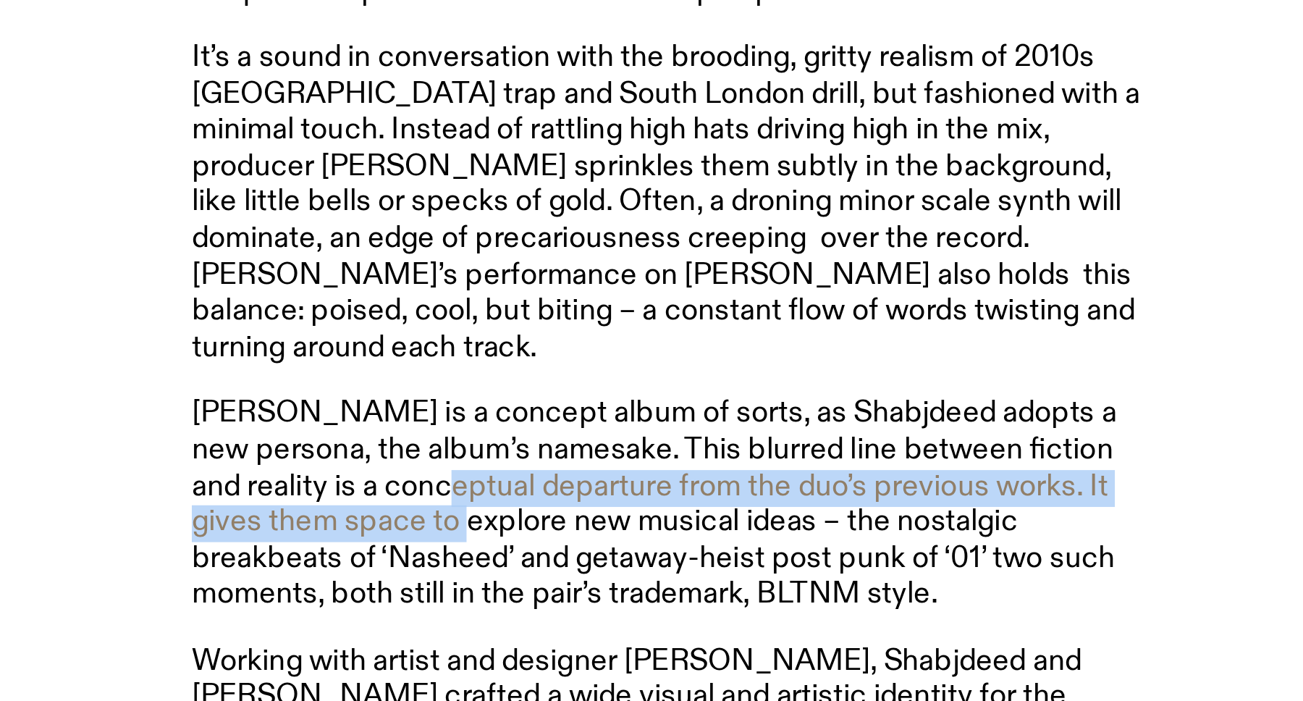
drag, startPoint x: 831, startPoint y: 425, endPoint x: 752, endPoint y: 440, distance: 80.4
click at [752, 440] on p "[PERSON_NAME] is a concept album of sorts, as Shabjdeed adopts a new persona, t…" at bounding box center [868, 473] width 417 height 94
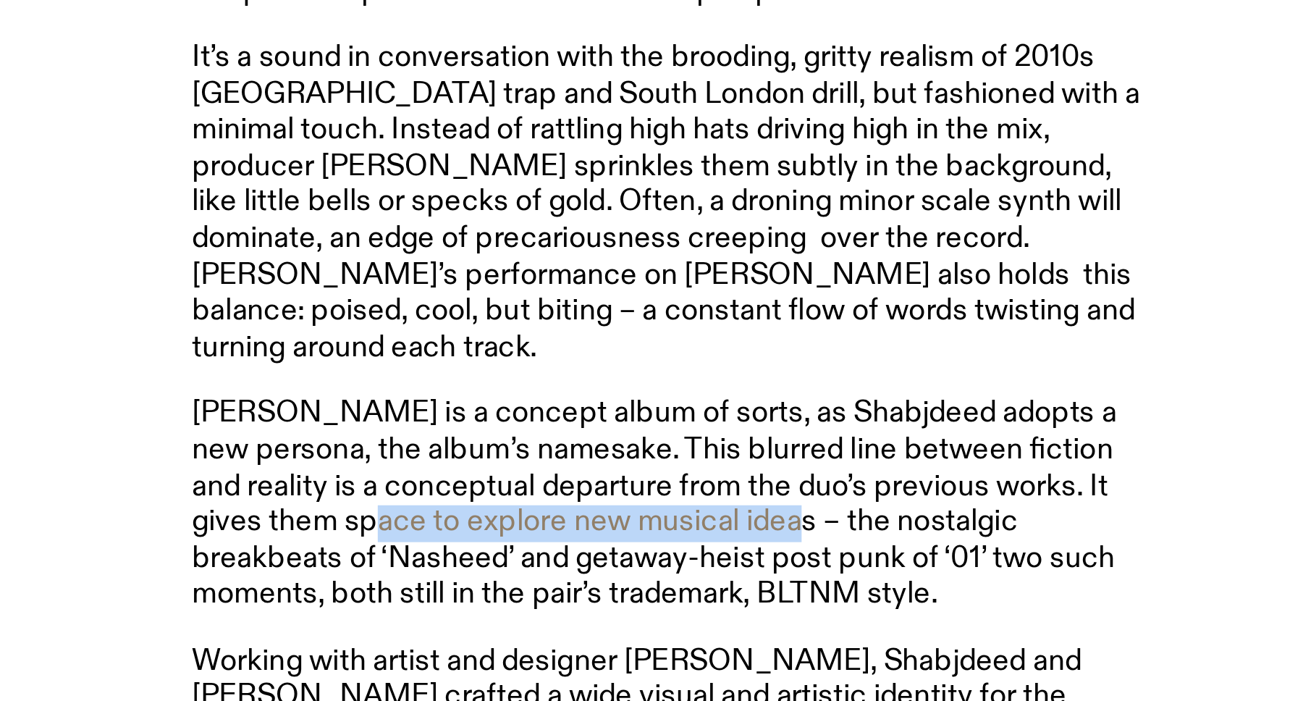
drag, startPoint x: 752, startPoint y: 440, endPoint x: 916, endPoint y: 444, distance: 163.7
click at [915, 444] on p "[PERSON_NAME] is a concept album of sorts, as Shabjdeed adopts a new persona, t…" at bounding box center [868, 473] width 417 height 94
click at [916, 444] on p "[PERSON_NAME] is a concept album of sorts, as Shabjdeed adopts a new persona, t…" at bounding box center [868, 473] width 417 height 94
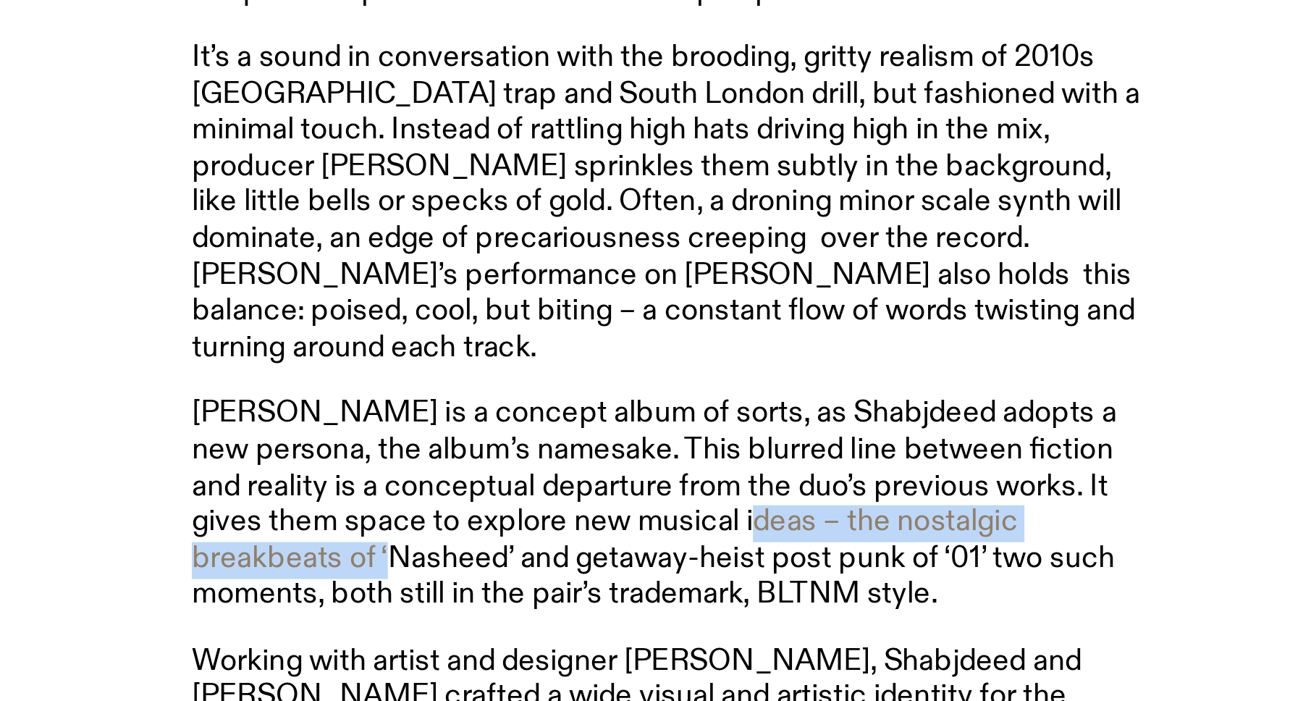
drag, startPoint x: 916, startPoint y: 444, endPoint x: 685, endPoint y: 451, distance: 231.1
click at [685, 451] on p "[PERSON_NAME] is a concept album of sorts, as Shabjdeed adopts a new persona, t…" at bounding box center [868, 473] width 417 height 94
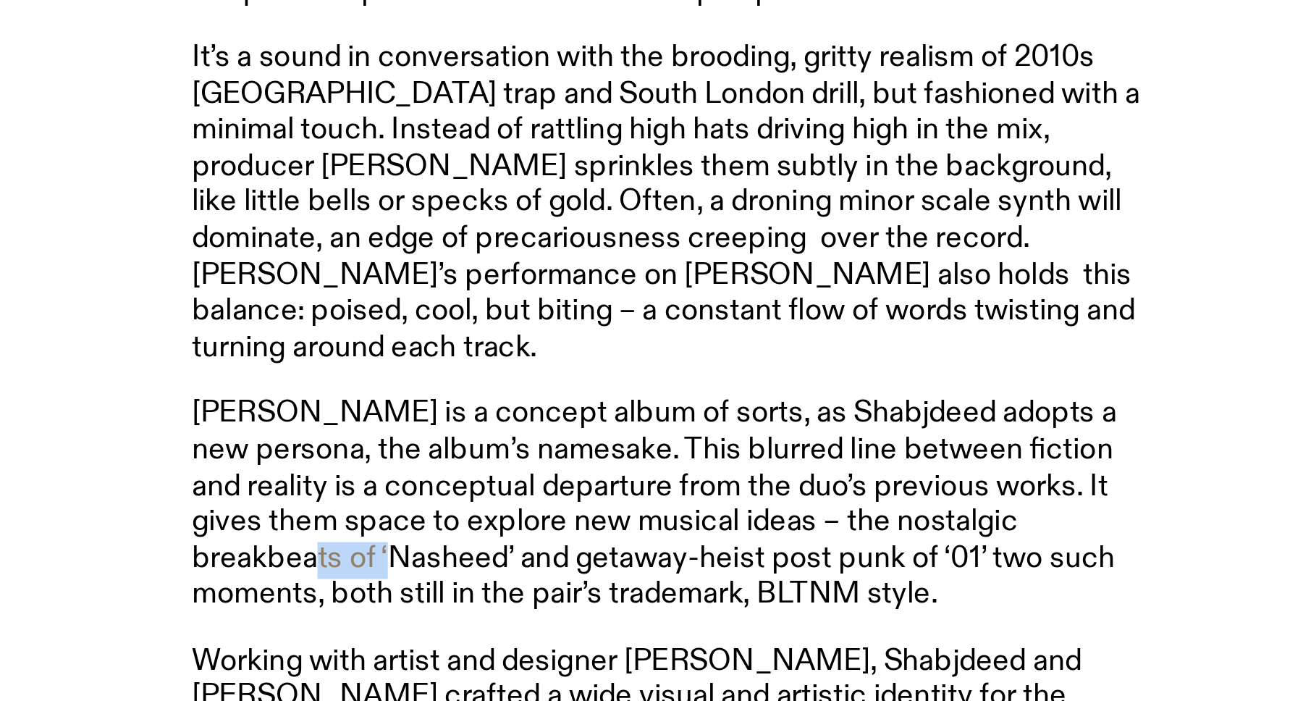
click at [685, 451] on p "[PERSON_NAME] is a concept album of sorts, as Shabjdeed adopts a new persona, t…" at bounding box center [868, 473] width 417 height 94
